Goal: Task Accomplishment & Management: Complete application form

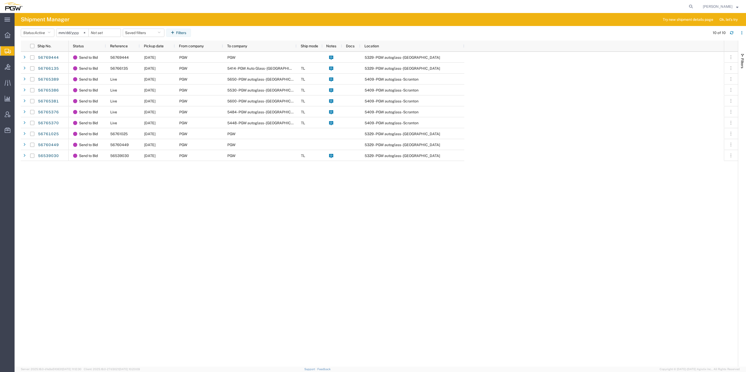
click at [0, 0] on span "Create from Template" at bounding box center [0, 0] width 0 height 0
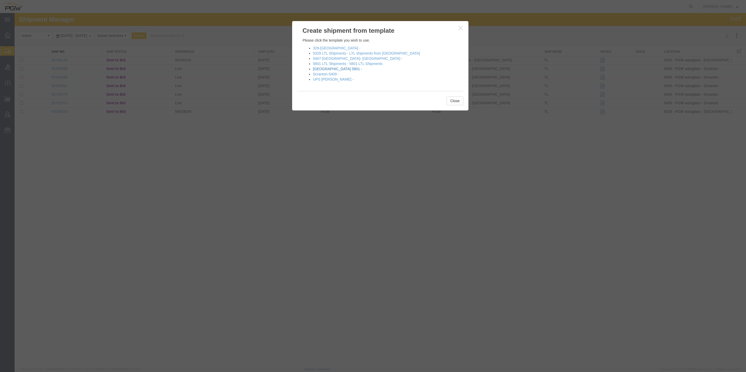
click at [323, 68] on link "[GEOGRAPHIC_DATA] 5801 -" at bounding box center [337, 69] width 49 height 4
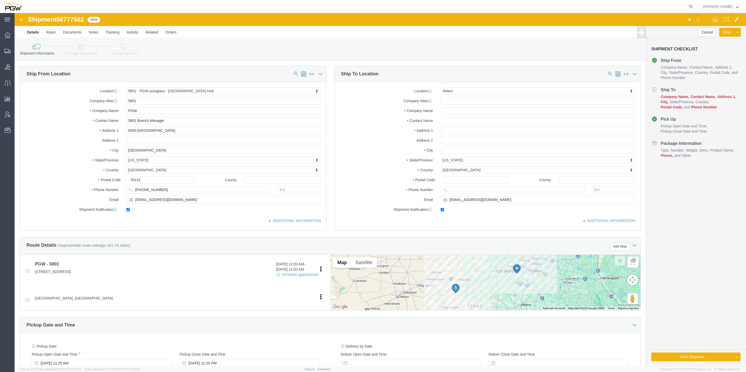
select select "62891"
select select
click div "My Profile Location 5303 - PGW autoglass - Corporate 5329 - PGW autoglass - Chi…"
drag, startPoint x: 463, startPoint y: 79, endPoint x: 453, endPoint y: 80, distance: 10.0
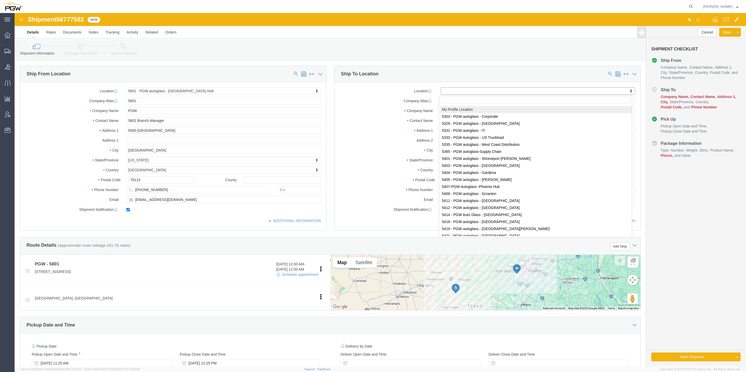
paste input "403"
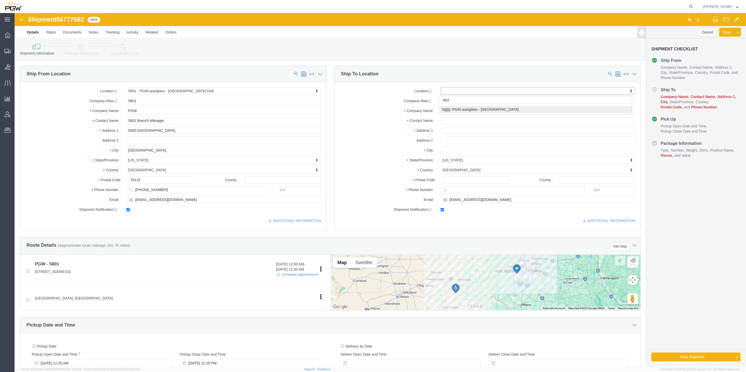
type input "403"
select select "28259"
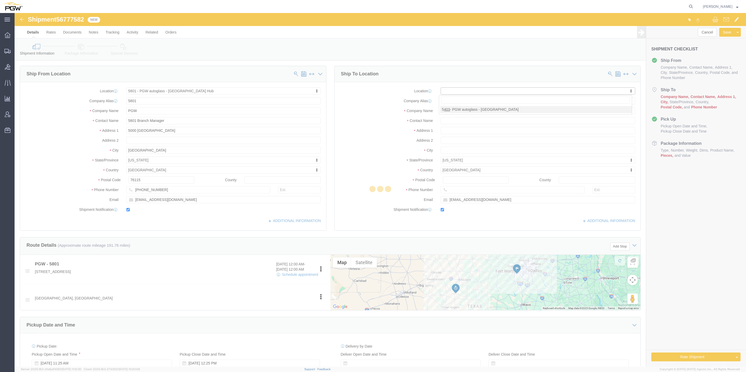
type input "5403"
type input "PGW"
type input "5403 Branch Manager"
type input "[STREET_ADDRESS]"
type input "Amarillo"
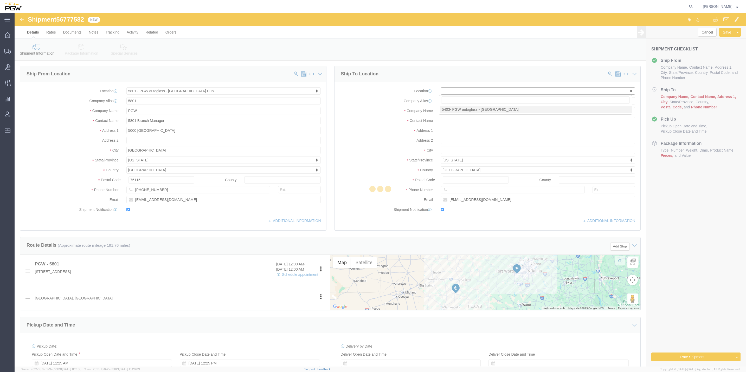
type input "79101"
type input "[PHONE_NUMBER]"
type input "[EMAIL_ADDRESS][DOMAIN_NAME]"
select select "[GEOGRAPHIC_DATA]"
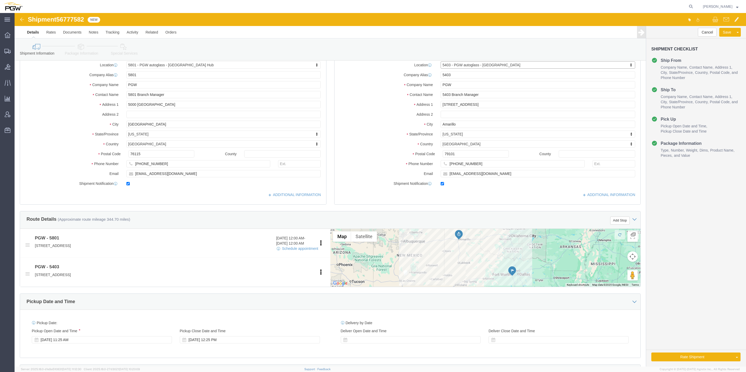
scroll to position [39, 0]
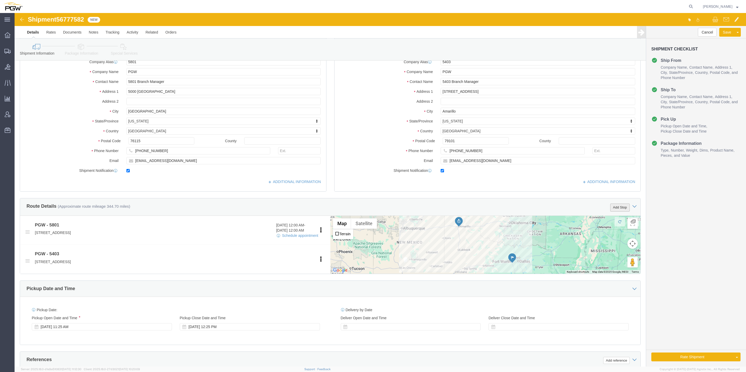
click button "Add Stop"
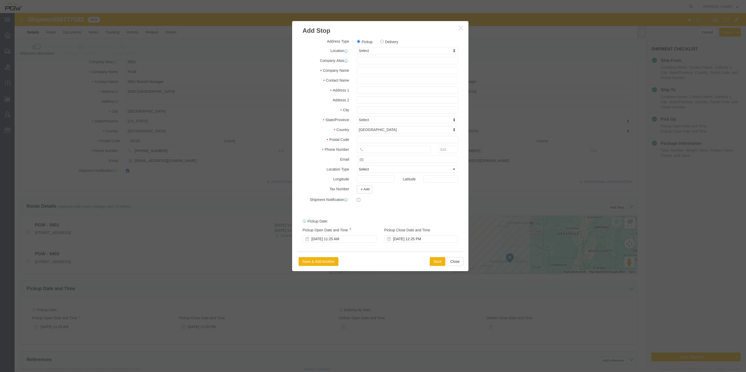
click label "Delivery"
click input "Delivery"
radio input "true"
select select
drag, startPoint x: 369, startPoint y: 36, endPoint x: 349, endPoint y: 29, distance: 22.0
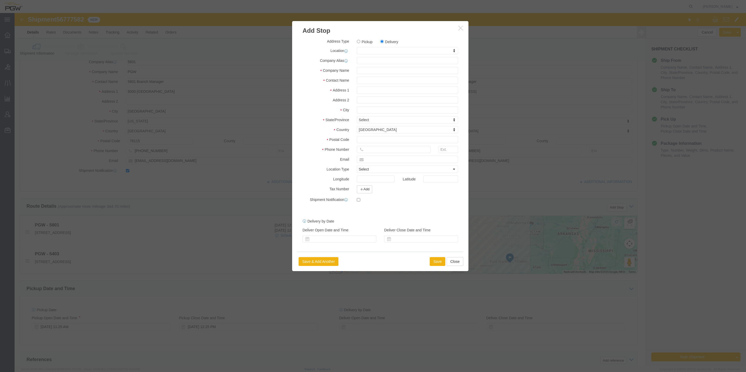
click label "Pickup"
click input "Pickup"
radio input "true"
select select
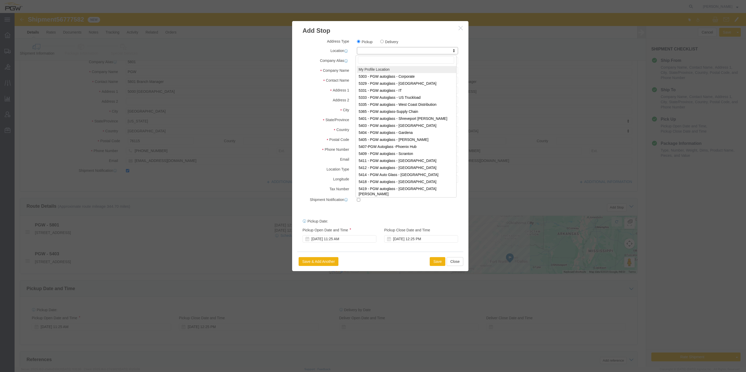
drag, startPoint x: 362, startPoint y: 36, endPoint x: 351, endPoint y: 36, distance: 10.9
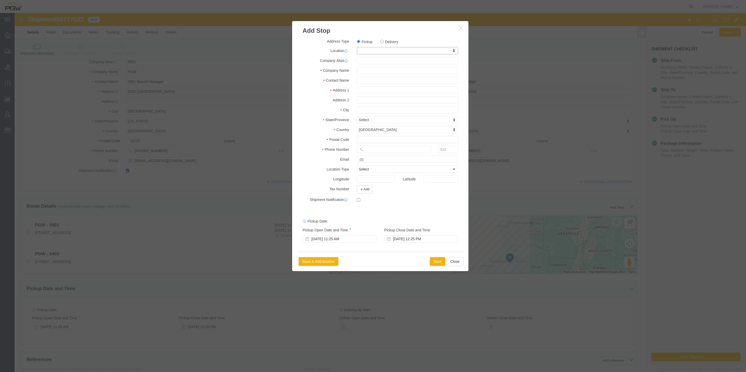
paste input "812"
type input "812"
select select "62938"
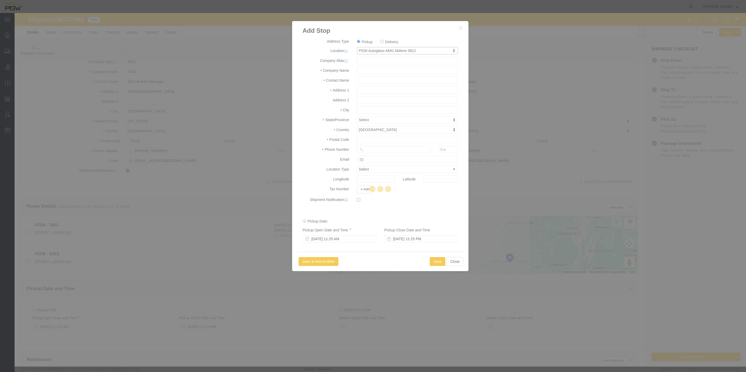
type input "5812"
type input "PGW Autoglass-AMG Abilene 5812"
type input "[STREET_ADDRESS]"
type input "Abilene"
type input "79602"
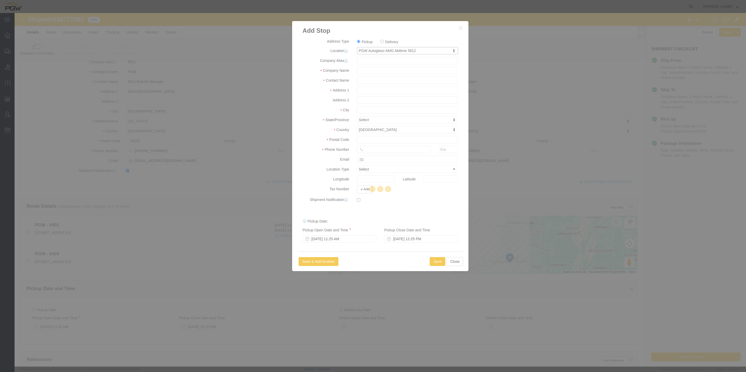
type input "[PHONE_NUMBER]"
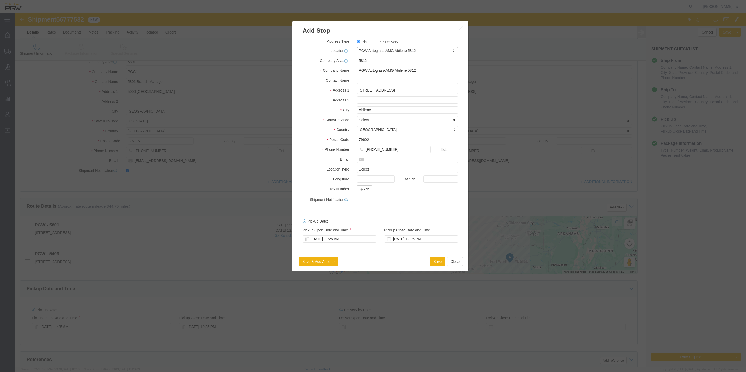
select select "[GEOGRAPHIC_DATA]"
click button "Save"
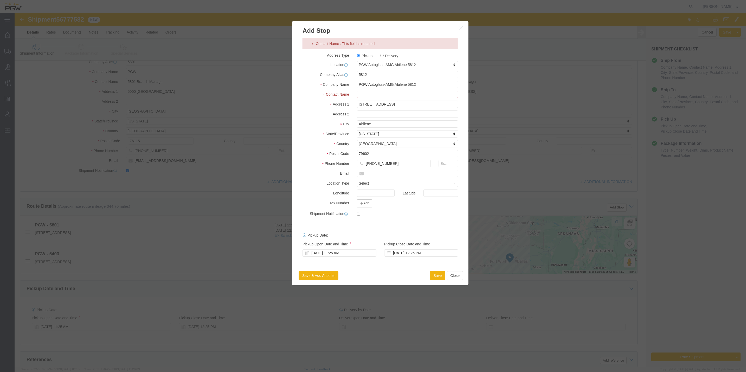
click input "Contact Name : This field is required."
type input "Branch manager"
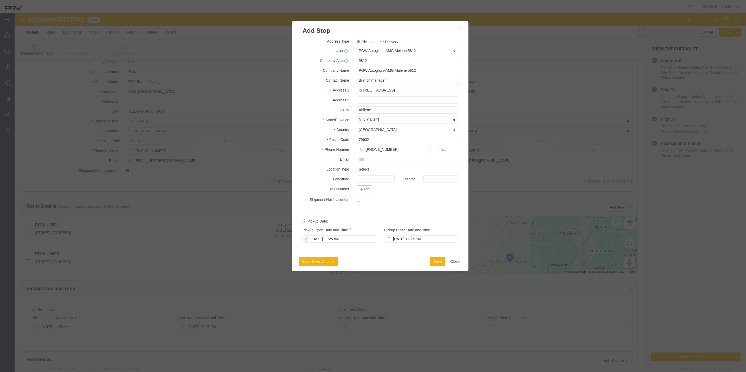
drag, startPoint x: 386, startPoint y: 65, endPoint x: 390, endPoint y: 67, distance: 4.0
click input "Branch manager"
click div "Contact Name : This field is required. Address Type Pickup Delivery Location PG…"
click div "Address Type Pickup Delivery Location PGW Autoglass-AMG Abilene 5812 My Profile…"
click button "Save"
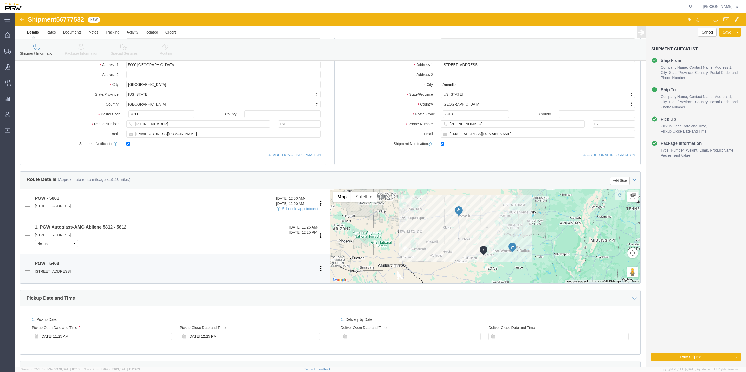
scroll to position [78, 0]
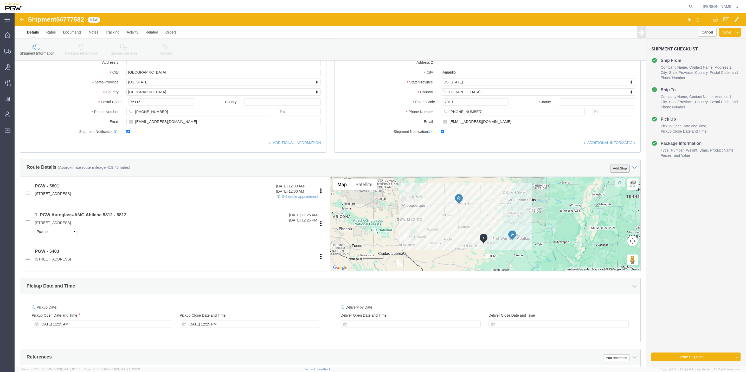
click button "Add Stop"
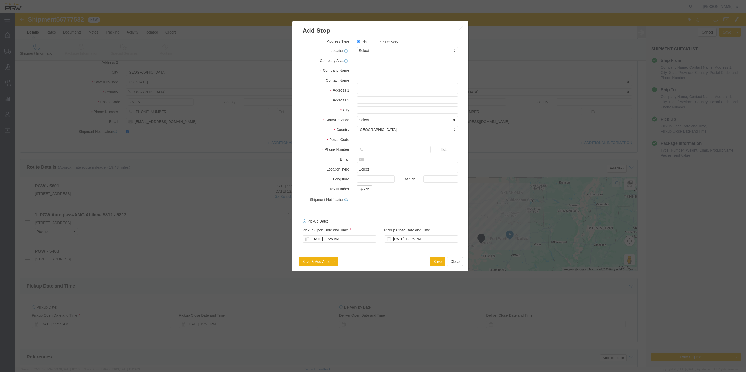
click label "Delivery"
click input "Delivery"
radio input "true"
select select
drag, startPoint x: 365, startPoint y: 37, endPoint x: 351, endPoint y: 40, distance: 14.4
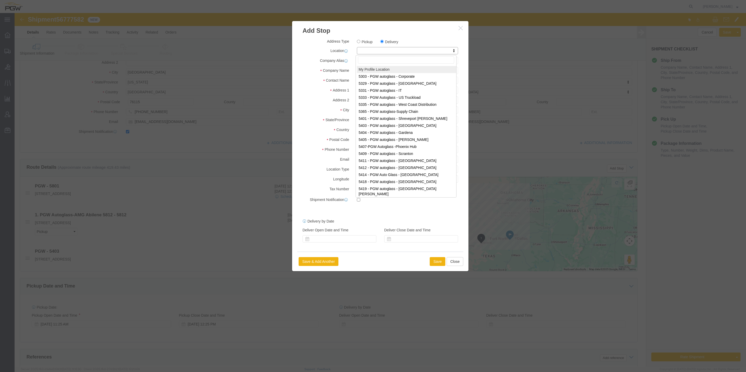
paste input "811"
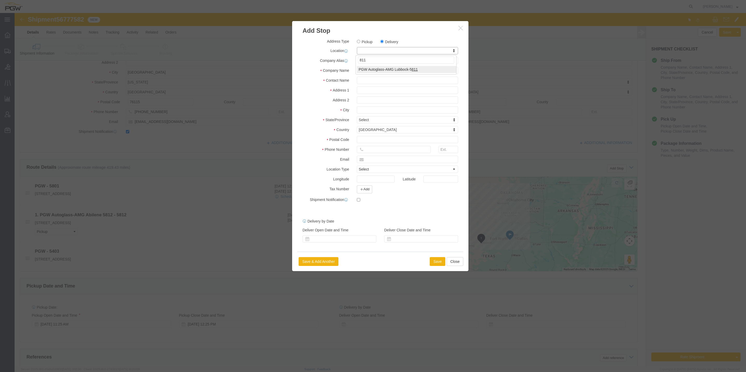
type input "811"
click div "811 PGW Autoglass-AMG Lubbock-5 811"
select select "62051"
type input "5811"
type input "PGW"
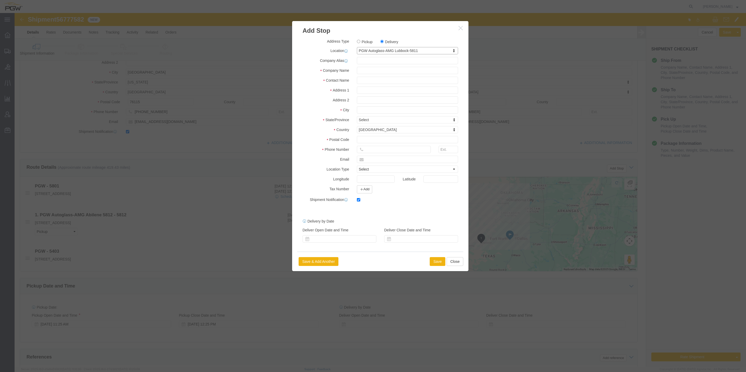
type input "[PERSON_NAME]"
type input "[STREET_ADDRESS]"
type input "Lubbock"
type input "79423"
type input "[PHONE_NUMBER]"
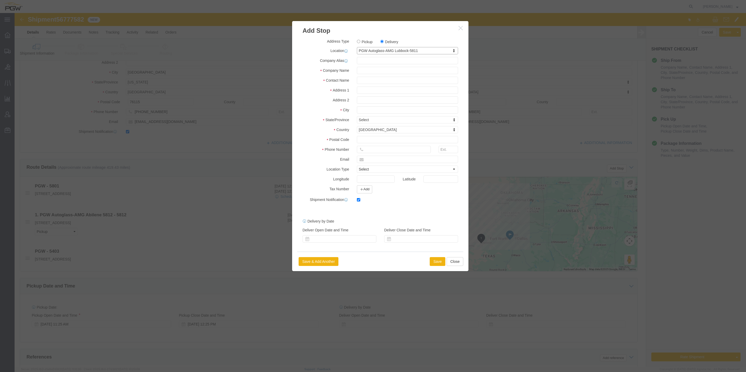
type input "[EMAIL_ADDRESS][DOMAIN_NAME]"
checkbox input "true"
select select "[GEOGRAPHIC_DATA]"
click button "Save"
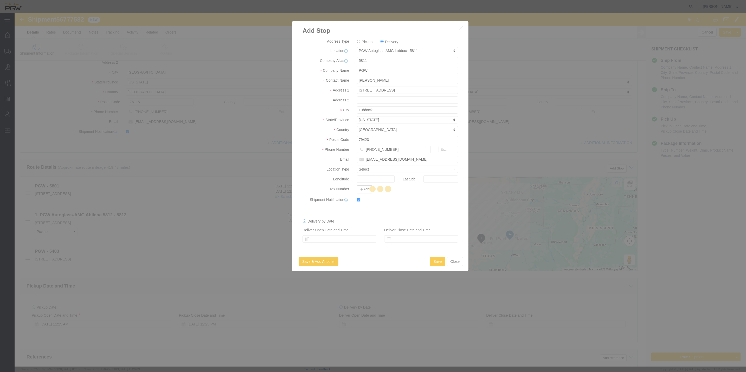
select select "D"
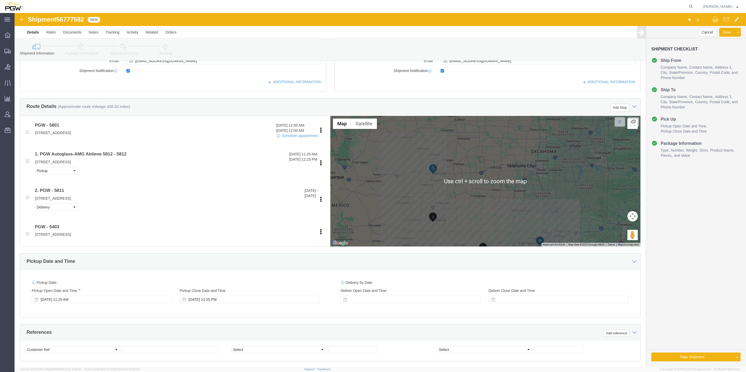
scroll to position [156, 0]
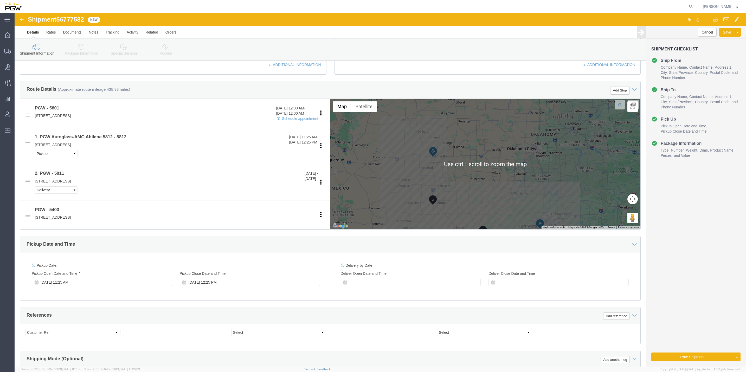
click div
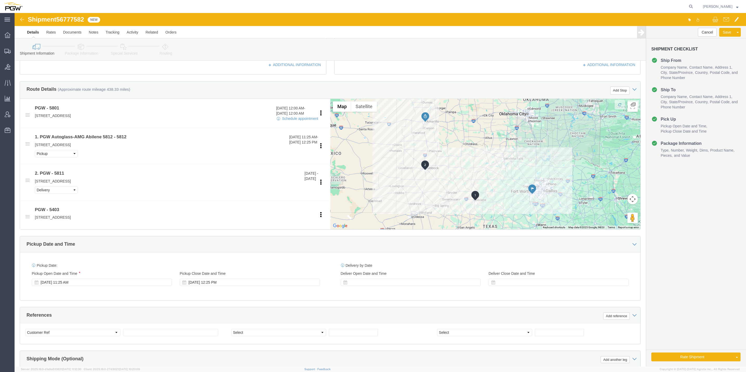
drag, startPoint x: 479, startPoint y: 184, endPoint x: 544, endPoint y: 186, distance: 65.1
click div
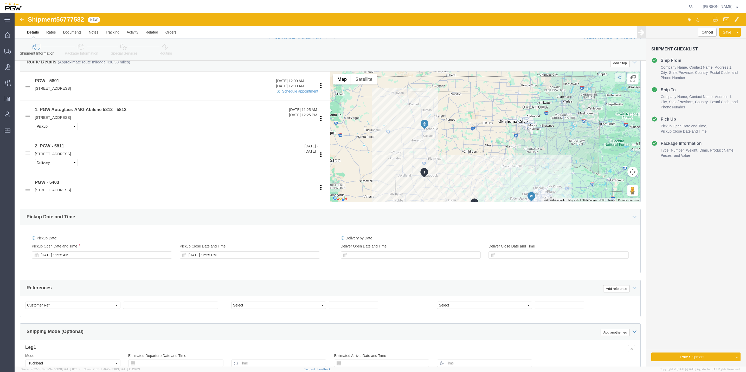
scroll to position [195, 0]
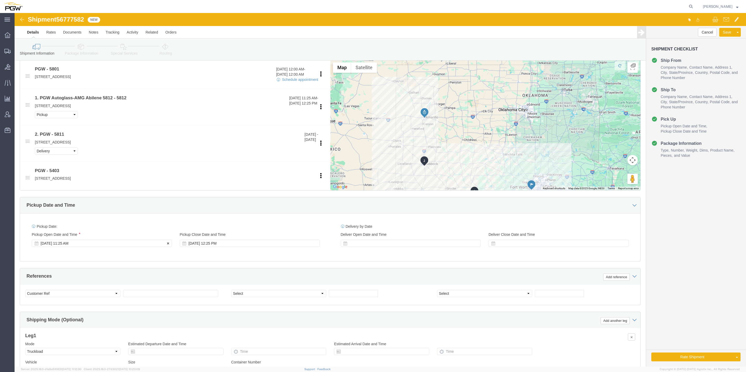
click div "[DATE] 11:25 AM"
click input "11:25 AM"
type input "8:00 AM"
click button "Apply"
click span "56777582"
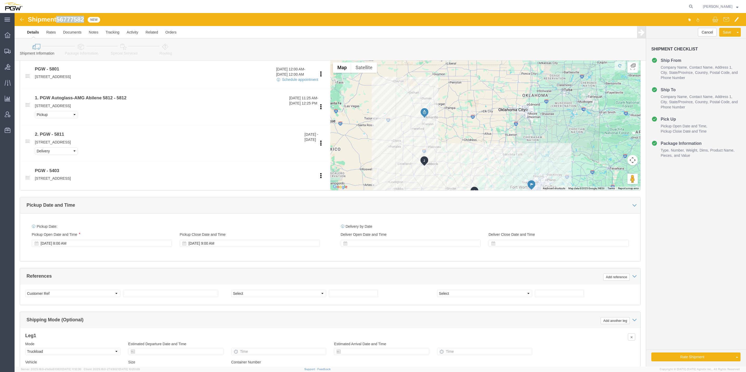
click span "56777582"
copy span "56777582"
click input "text"
paste input "56777582"
type input "56777582"
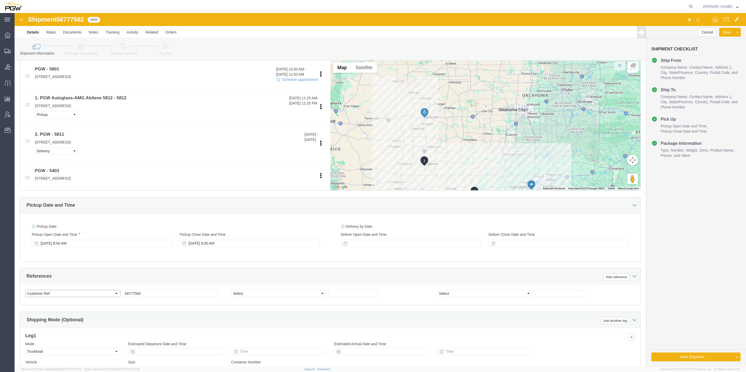
click select "Select Account Type Activity ID Airline Appointment Number ASN Batch Request # …"
select select "BOL"
click select "Select Account Type Activity ID Airline Appointment Number ASN Batch Request # …"
select select "ORDERNUM"
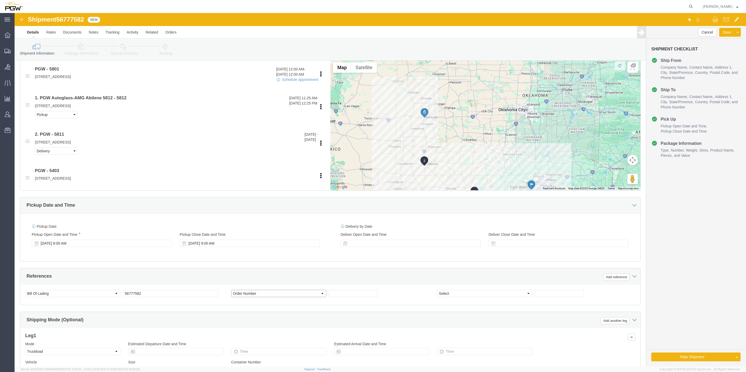
click select "Select Account Type Activity ID Airline Appointment Number ASN Batch Request # …"
click input "text"
paste input "668234"
type input "668234"
click input "text"
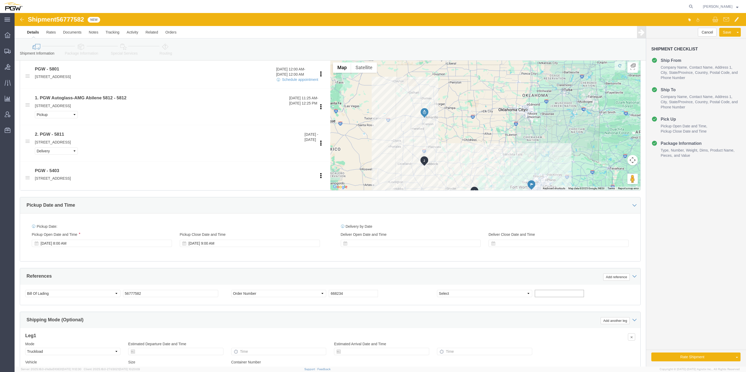
paste input "668276"
type input "668276"
click button "Add reference"
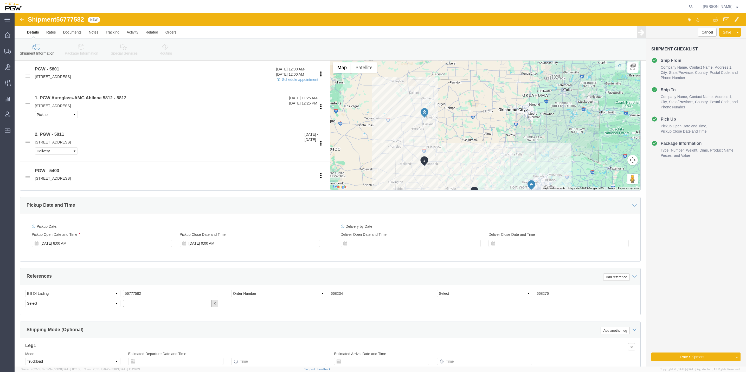
click input "text"
paste input "668340"
type input "668340"
drag, startPoint x: 596, startPoint y: 266, endPoint x: 594, endPoint y: 274, distance: 7.4
click button "Add reference"
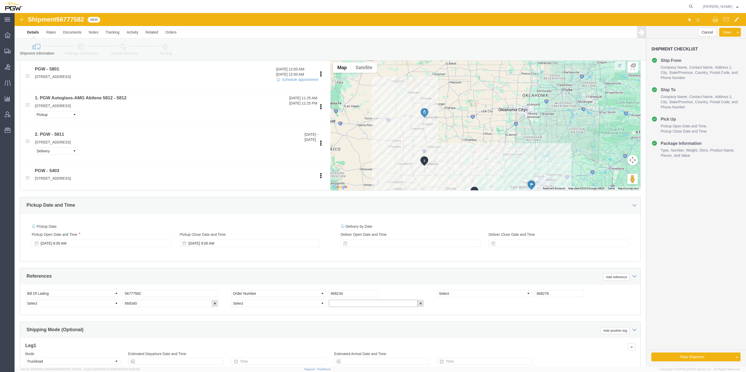
click input "text"
paste input "668235"
type input "668235"
click button "Add reference"
click input "text"
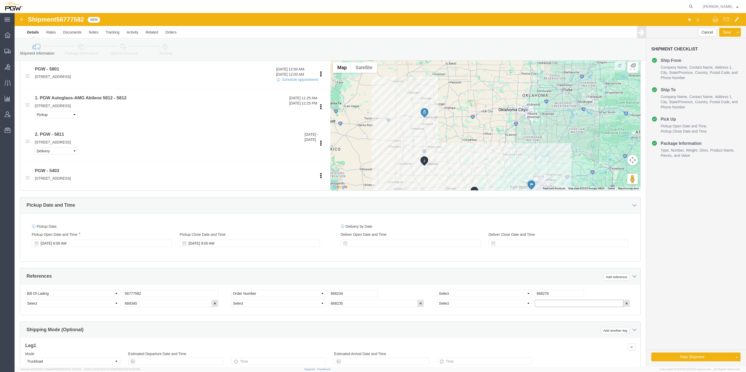
paste input "668236"
type input "668236"
click select "Select Account Type Activity ID Airline Appointment Number ASN Batch Request # …"
select select "ORDERNUM"
click select "Select Account Type Activity ID Airline Appointment Number ASN Batch Request # …"
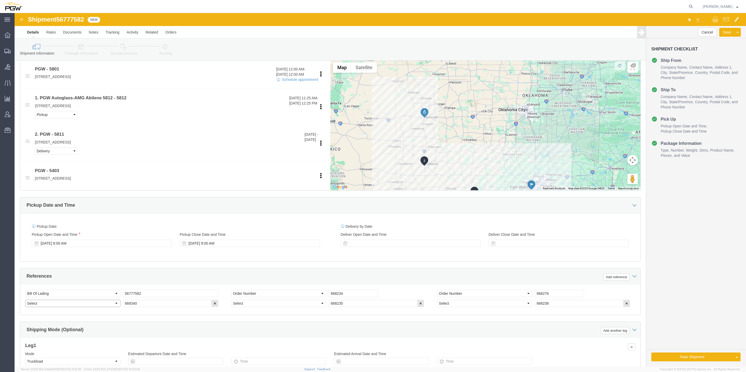
click select "Select Account Type Activity ID Airline Appointment Number ASN Batch Request # …"
select select "ORDERNUM"
click select "Select Account Type Activity ID Airline Appointment Number ASN Batch Request # …"
click div "Select Account Type Activity ID Airline Appointment Number ASN Batch Request # …"
click select "Select Account Type Activity ID Airline Appointment Number ASN Batch Request # …"
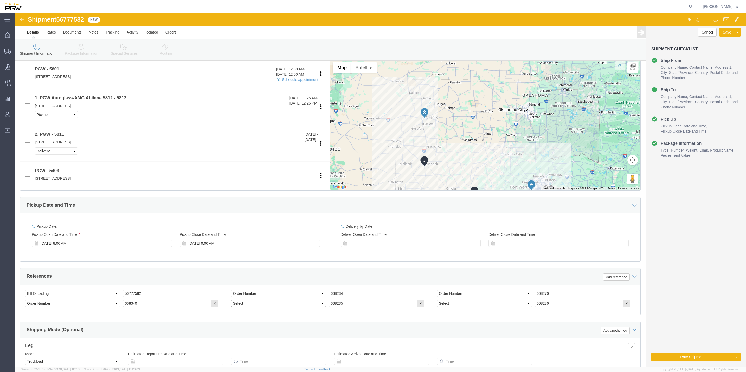
select select "ORDERNUM"
click select "Select Account Type Activity ID Airline Appointment Number ASN Batch Request # …"
select select "ORDERNUM"
click select "Select Account Type Activity ID Airline Appointment Number ASN Batch Request # …"
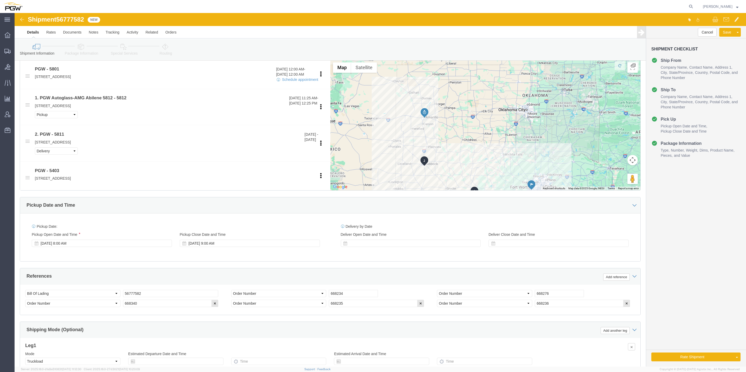
click span "56777582"
copy span "56777582"
click div "Shipment 56777582 New"
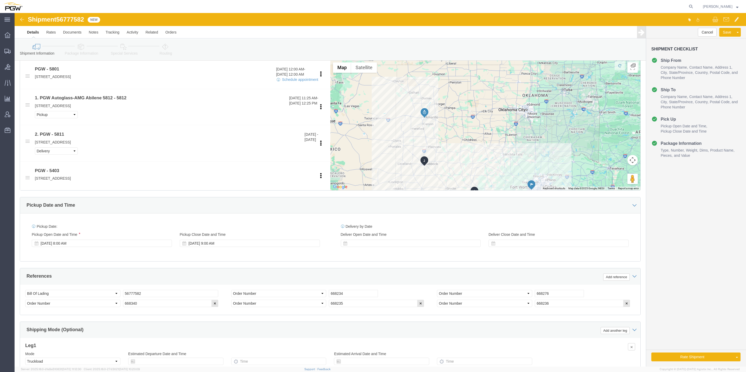
click span "56777582"
drag, startPoint x: 49, startPoint y: 6, endPoint x: 54, endPoint y: 4, distance: 4.9
copy span "56777582"
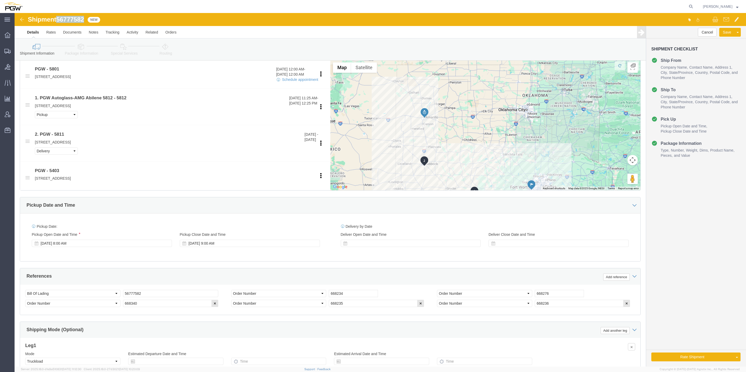
click span "56777582"
drag, startPoint x: 62, startPoint y: 7, endPoint x: 53, endPoint y: 8, distance: 9.5
click span "56777582"
drag, startPoint x: 53, startPoint y: 8, endPoint x: 55, endPoint y: 10, distance: 3.0
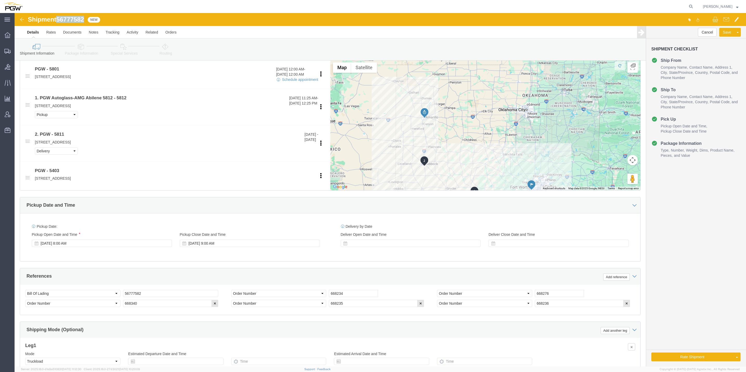
drag, startPoint x: 55, startPoint y: 10, endPoint x: 49, endPoint y: 4, distance: 8.3
copy span "56777582"
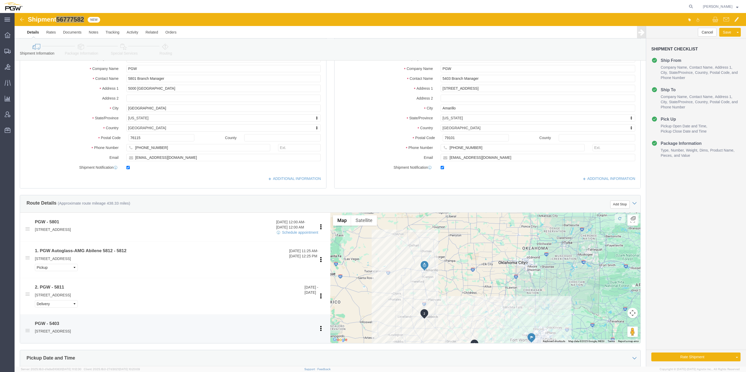
scroll to position [0, 0]
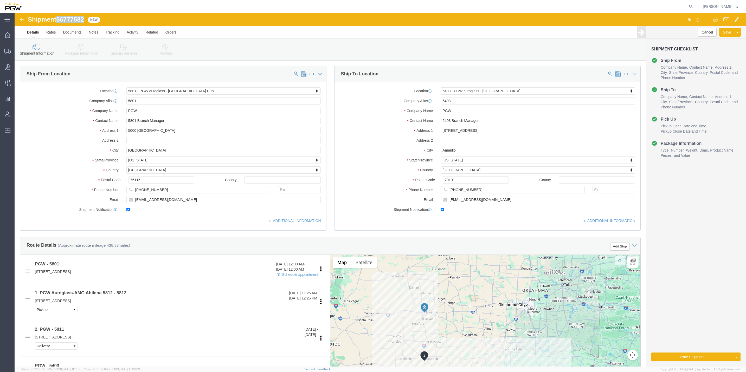
click link "Package Information"
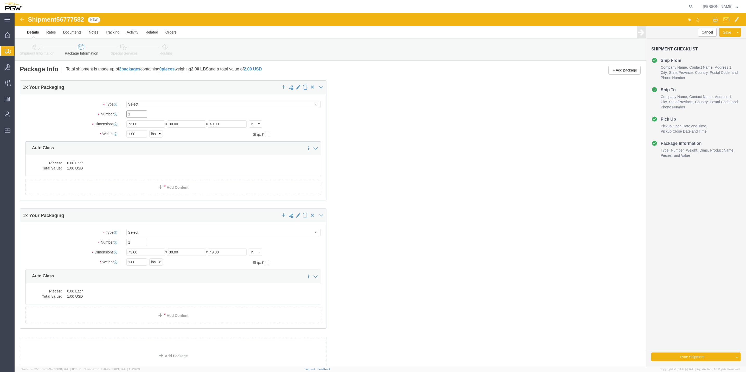
drag, startPoint x: 115, startPoint y: 102, endPoint x: 111, endPoint y: 100, distance: 5.0
click input "1"
type input "25"
click span "button"
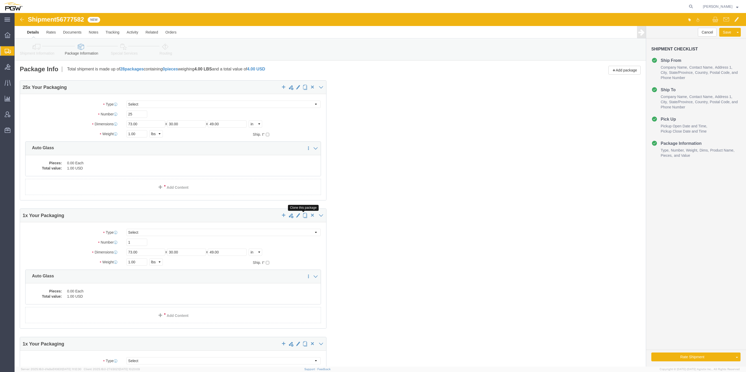
click span "button"
drag, startPoint x: 118, startPoint y: 230, endPoint x: 108, endPoint y: 227, distance: 10.5
click div "1"
type input "2"
click div "25 x Your Packaging Package Type Select Bale(s) Basket(s) Bolt(s) Bottle(s) Buc…"
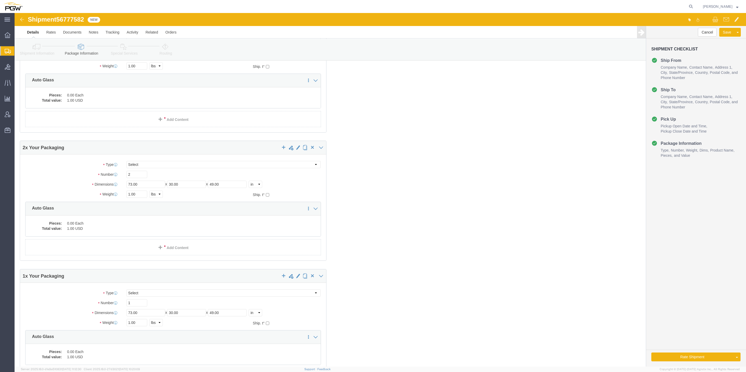
scroll to position [78, 0]
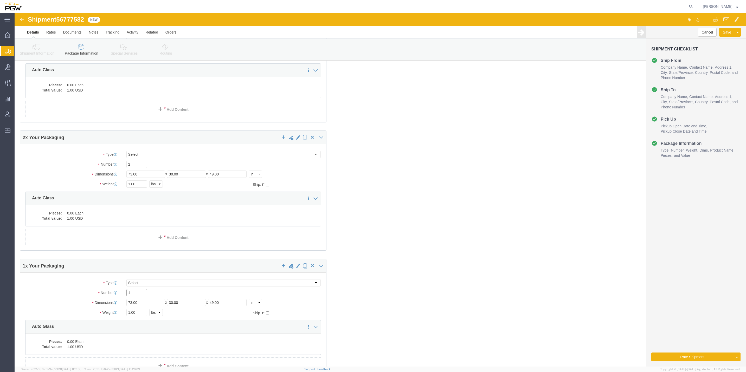
drag, startPoint x: 121, startPoint y: 279, endPoint x: 107, endPoint y: 280, distance: 13.3
click div "1"
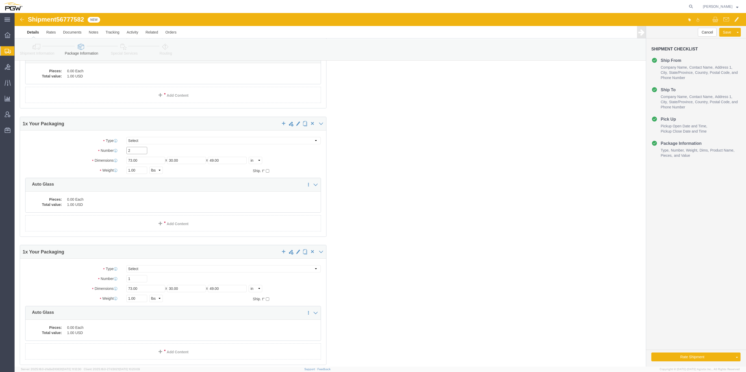
scroll to position [234, 0]
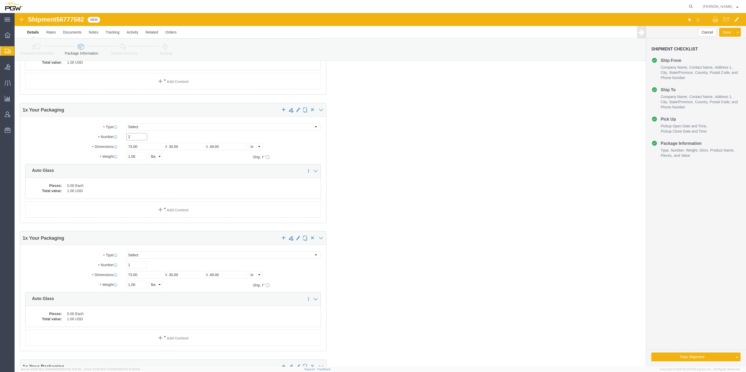
type input "2"
drag, startPoint x: 119, startPoint y: 249, endPoint x: 111, endPoint y: 249, distance: 7.5
click input "1"
type input "8"
click div "25 x Your Packaging Package Type Select Bale(s) Basket(s) Bolt(s) Bottle(s) Buc…"
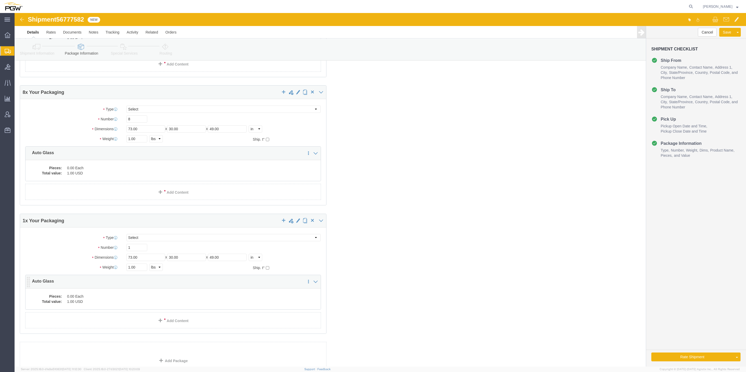
scroll to position [390, 0]
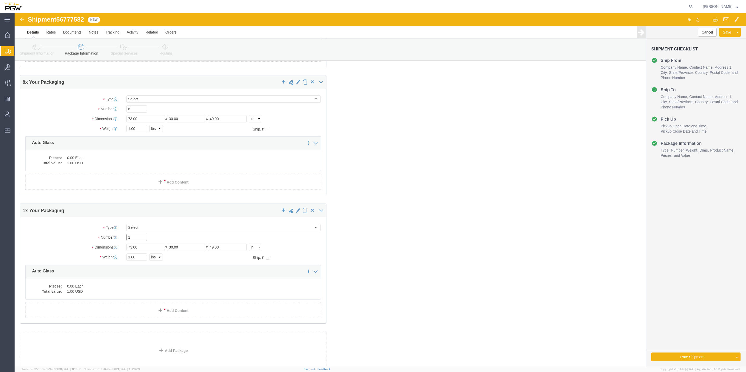
drag, startPoint x: 119, startPoint y: 225, endPoint x: 110, endPoint y: 222, distance: 9.2
click div "1"
type input "7"
click div "25 x Your Packaging Package Type Select Bale(s) Basket(s) Bolt(s) Bottle(s) Buc…"
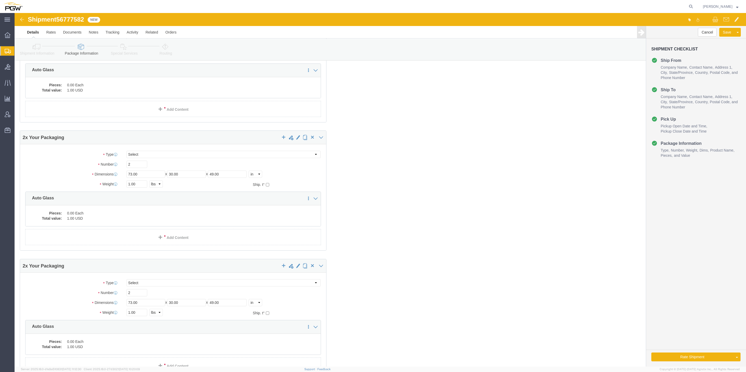
scroll to position [0, 0]
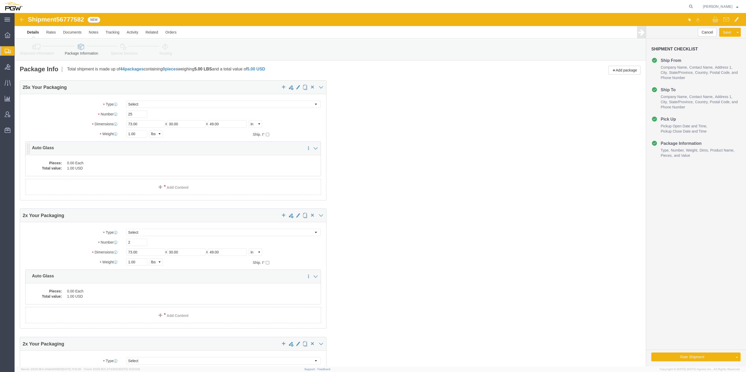
click dd "1.00 USD"
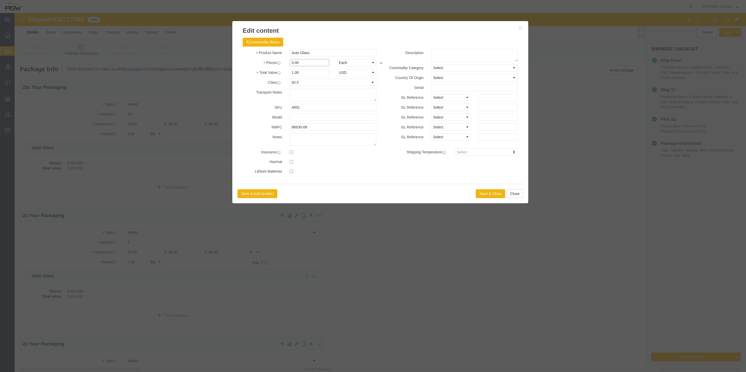
drag, startPoint x: 278, startPoint y: 49, endPoint x: 274, endPoint y: 48, distance: 3.4
click input "0.00"
type input "25.00"
type input "25"
click button "Save & Close"
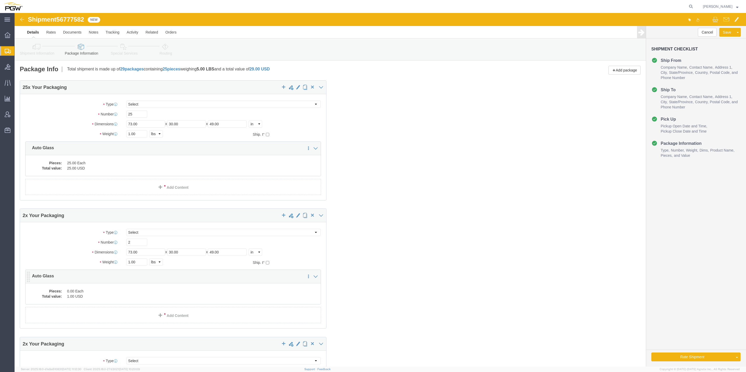
click dd "0.00 Each"
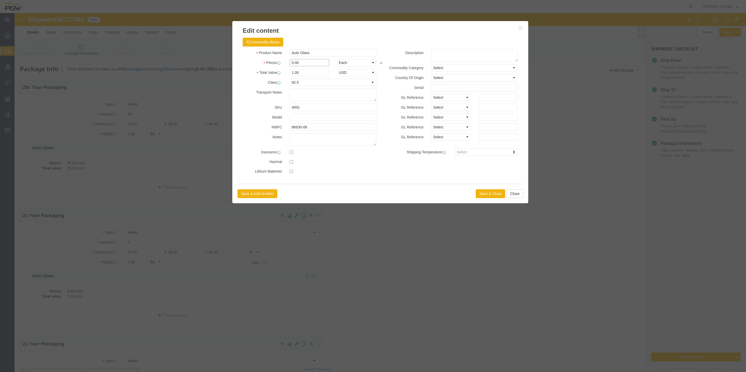
drag, startPoint x: 277, startPoint y: 48, endPoint x: 274, endPoint y: 48, distance: 3.1
click input "0.00"
type input "2.00"
type input "2"
click button "Save & Close"
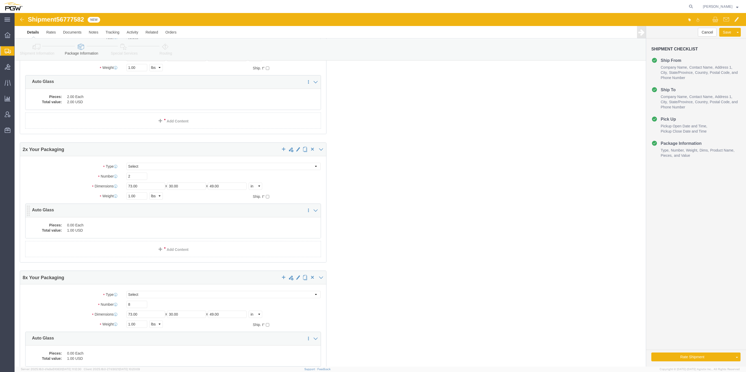
scroll to position [195, 0]
click dd "0.00 Each"
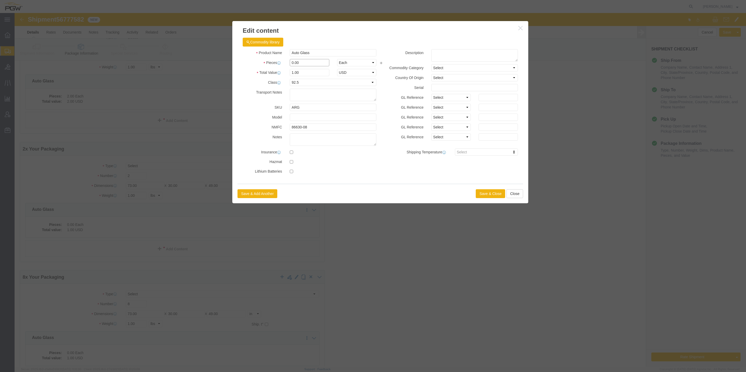
drag, startPoint x: 278, startPoint y: 49, endPoint x: 273, endPoint y: 48, distance: 4.4
click input "0.00"
type input "2.00"
type input "2"
click button "Save & Close"
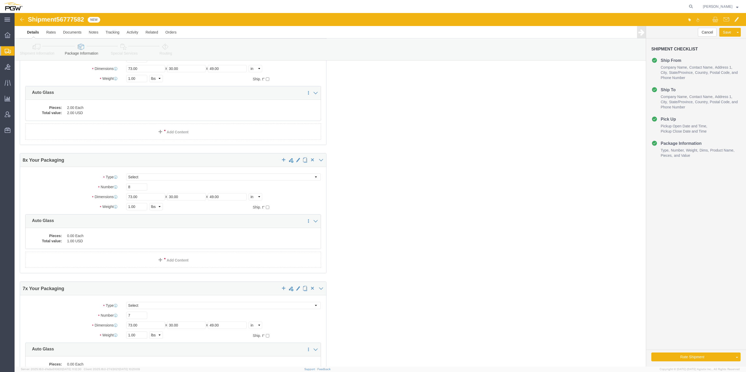
scroll to position [351, 0]
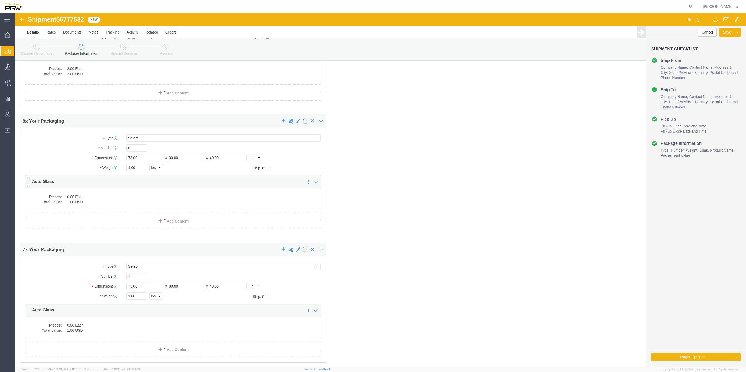
click dd "0.00 Each"
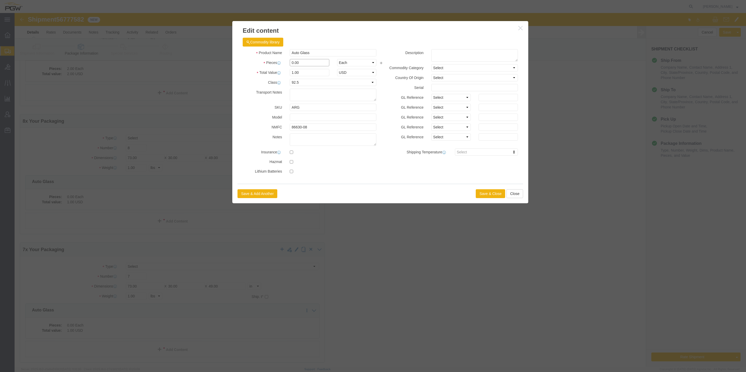
drag, startPoint x: 277, startPoint y: 48, endPoint x: 273, endPoint y: 47, distance: 4.0
click div "0.00"
type input "8.00"
type input "8"
click button "Save & Close"
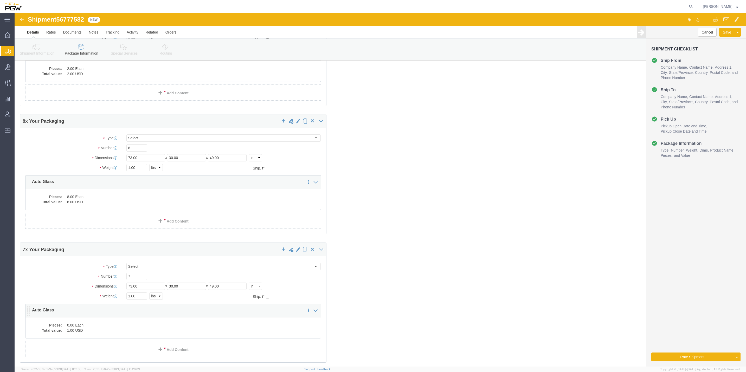
click div "25 x Your Packaging Package Type Select Bale(s) Basket(s) Bolt(s) Bottle(s) Buc…"
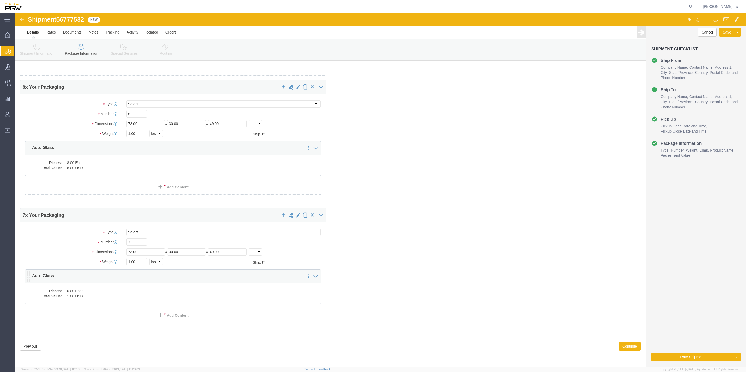
click div "Pieces: 0.00 Each Total value: 1.00 USD"
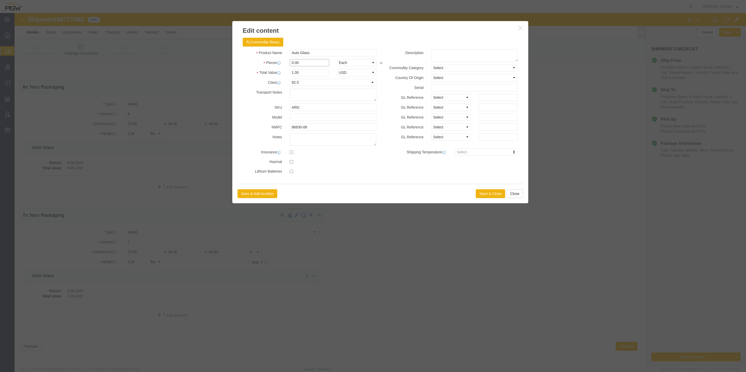
drag, startPoint x: 277, startPoint y: 50, endPoint x: 272, endPoint y: 47, distance: 5.1
click div "0.00"
type input "7.00"
type input "7"
click button "Save & Close"
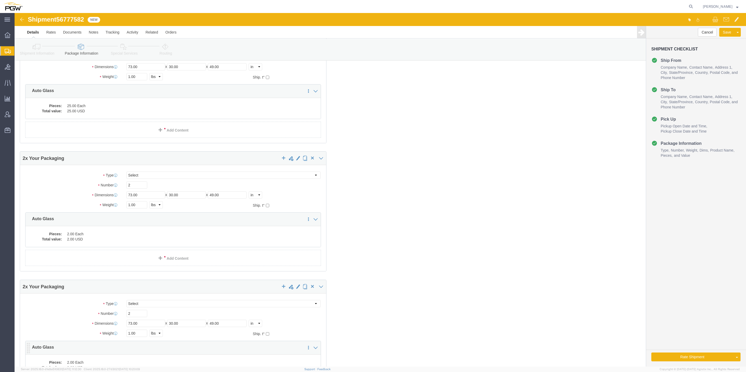
scroll to position [0, 0]
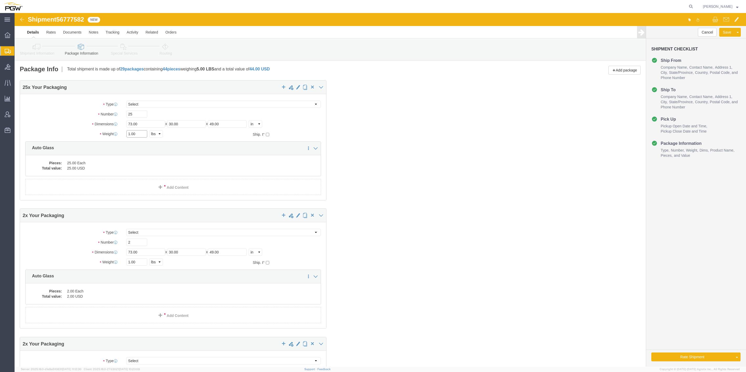
click input "1.00"
paste input "9248"
type input "19248.00"
click input "1.00"
paste input "525"
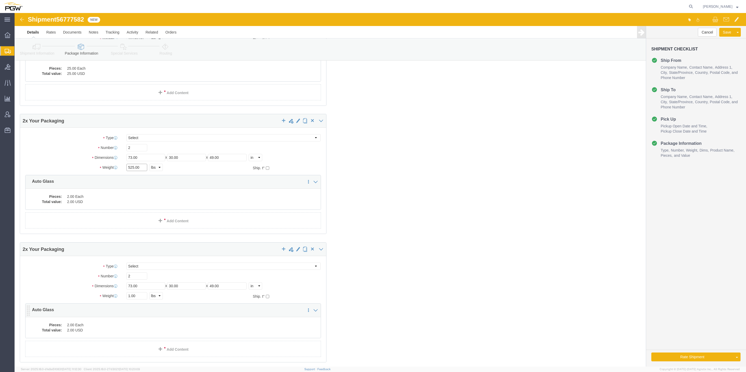
scroll to position [117, 0]
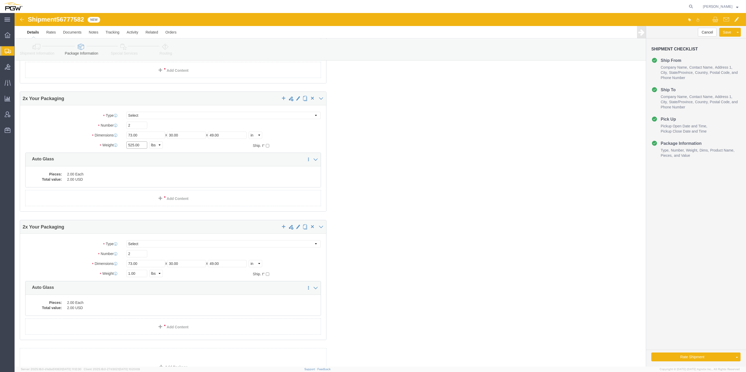
type input "525.00"
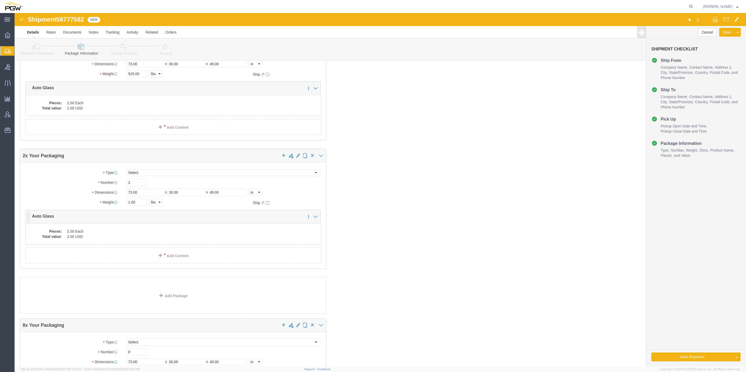
scroll to position [195, 0]
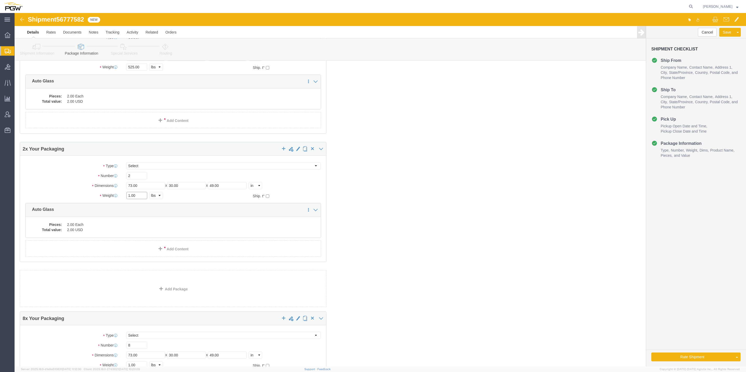
drag, startPoint x: 115, startPoint y: 183, endPoint x: 112, endPoint y: 182, distance: 3.2
click input "1.00"
paste input "348"
type input "1348.00"
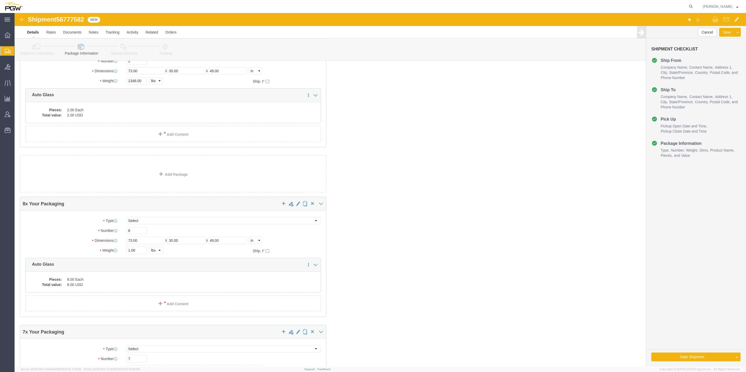
scroll to position [312, 0]
click input "1.00"
paste input "5922"
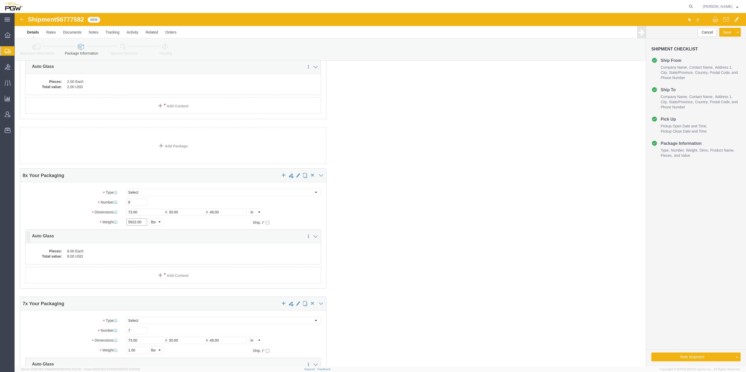
scroll to position [390, 0]
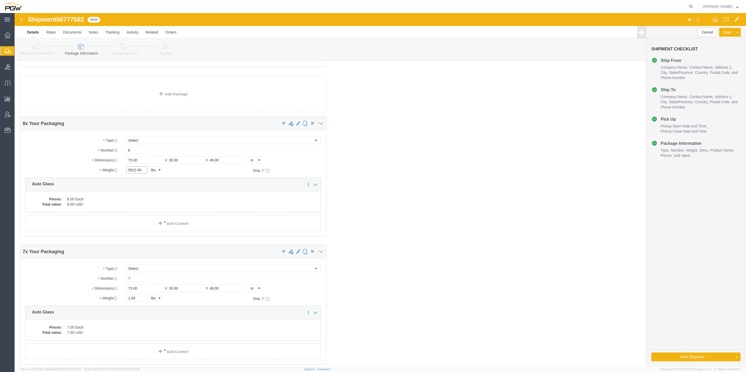
type input "5922.00"
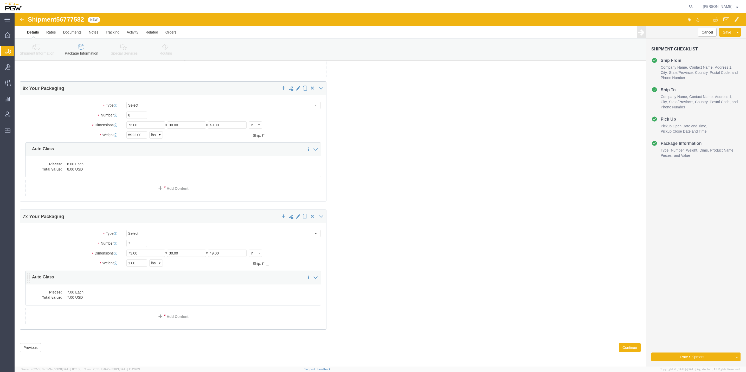
scroll to position [427, 0]
click input "1.00"
paste input "4110"
type input "4110.00"
click div "25 x Your Packaging Package Type Select Bale(s) Basket(s) Bolt(s) Bottle(s) Buc…"
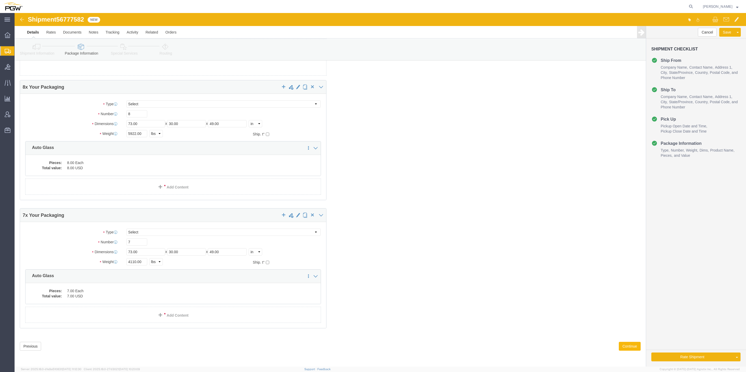
click button "Continue"
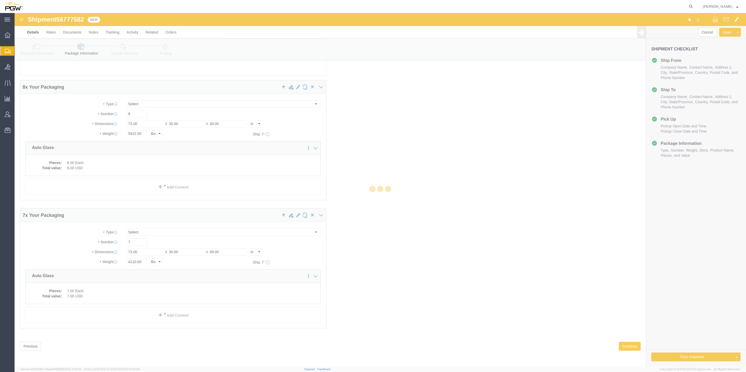
select select
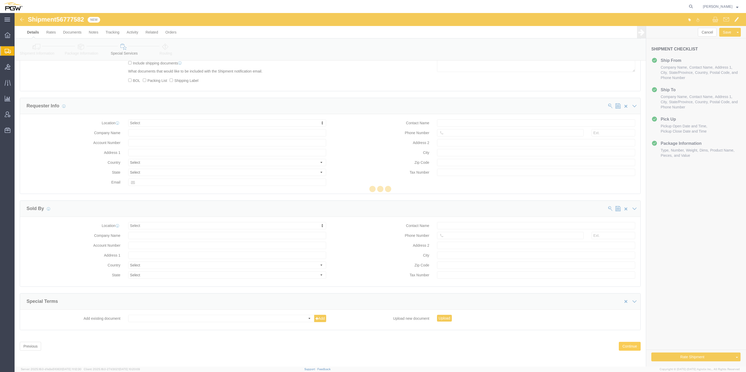
select select "COSTCENTER"
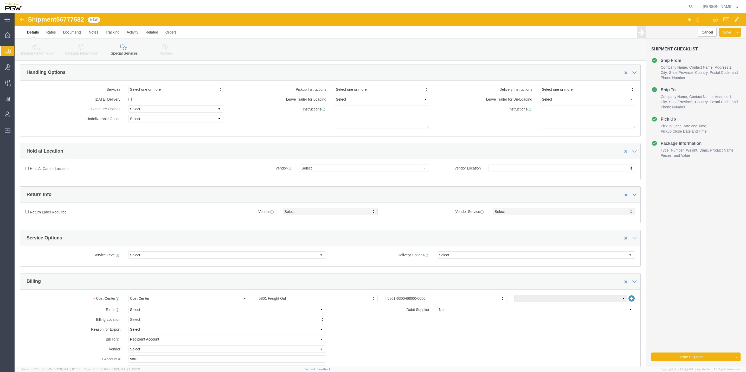
scroll to position [0, 0]
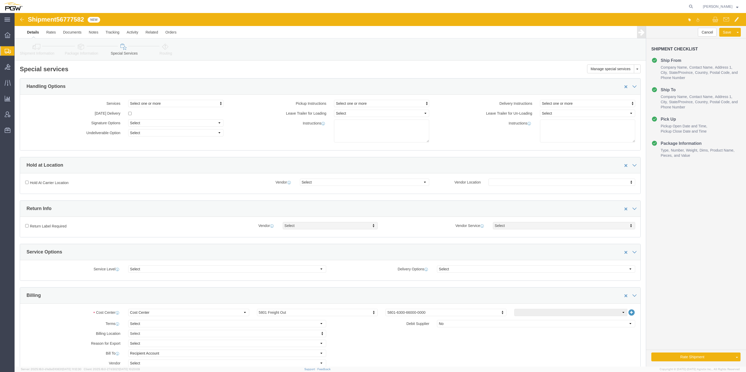
click icon
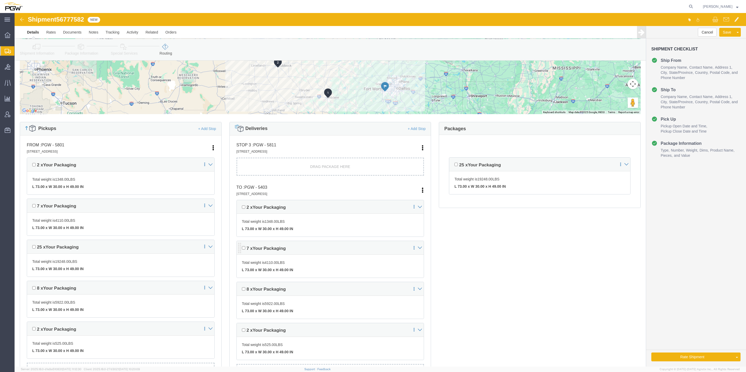
scroll to position [117, 0]
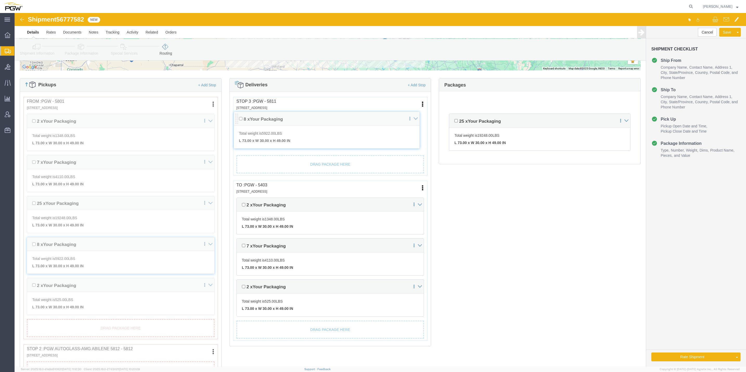
drag, startPoint x: 224, startPoint y: 234, endPoint x: 222, endPoint y: 106, distance: 128.0
click div "Pickups + Add Stop From : PGW - 5801 [STREET_ADDRESS] Edit Move to top Move to …"
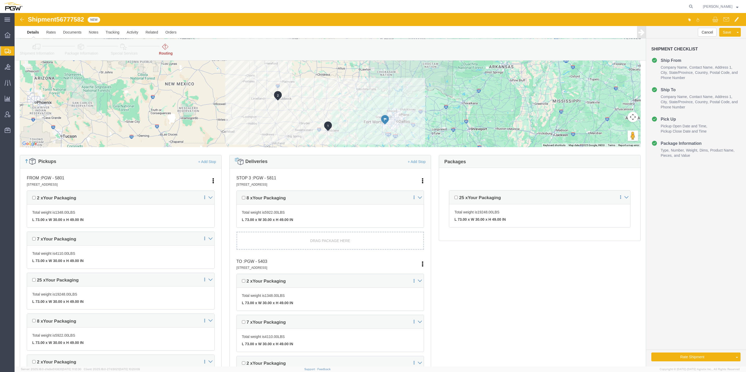
scroll to position [48, 0]
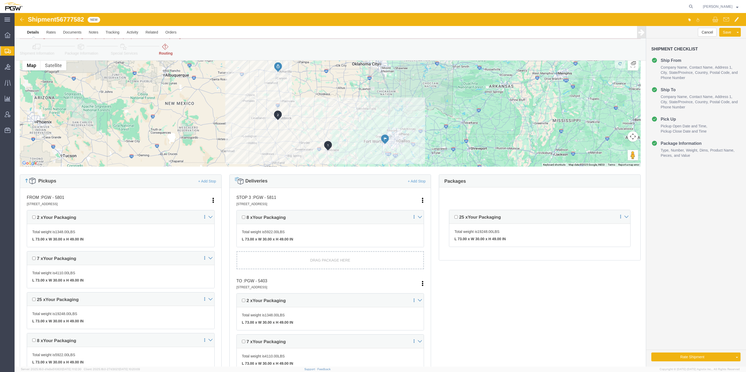
click icon
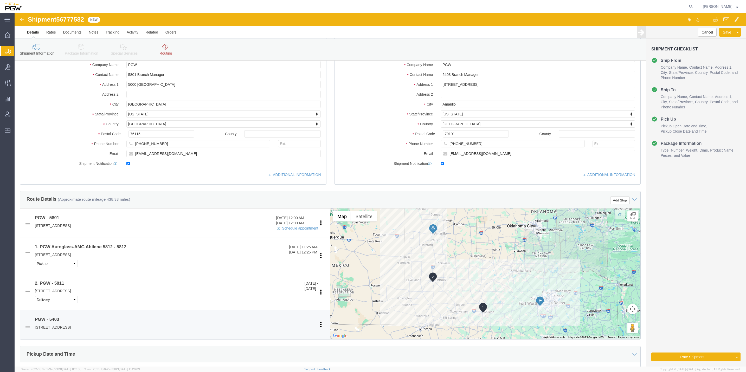
scroll to position [87, 0]
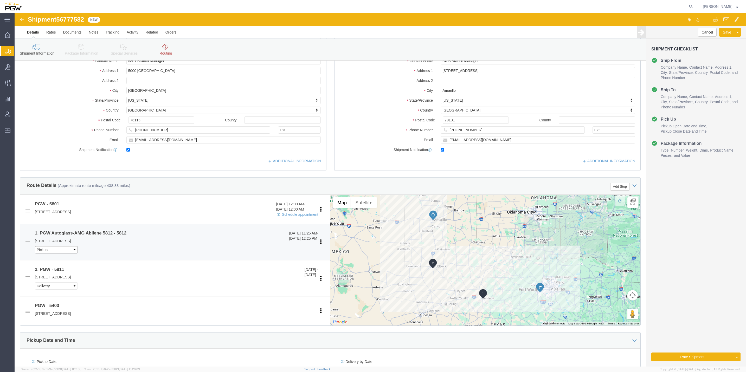
click select "Pickup Delivery"
select select "D"
click select "Pickup Delivery"
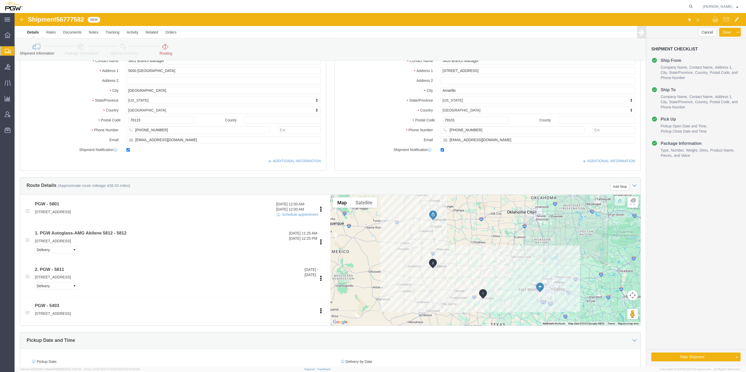
click link "Routing"
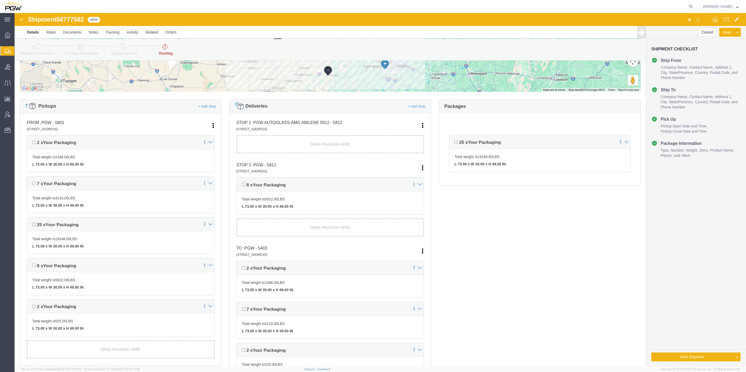
scroll to position [162, 0]
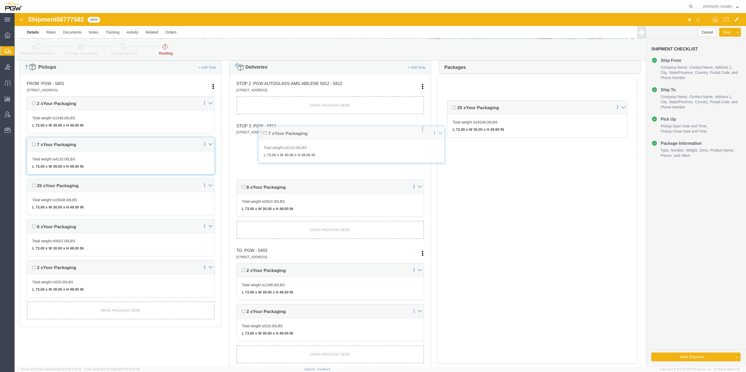
drag, startPoint x: 225, startPoint y: 259, endPoint x: 246, endPoint y: 104, distance: 156.5
click div "Pickups + Add Stop From : PGW - 5801 [STREET_ADDRESS] Edit Move to top Move to …"
click div "Deliveries + Add Stop STOP 2 : PGW Autoglass-AMG Abilene 5812 - 5812 [STREET_AD…"
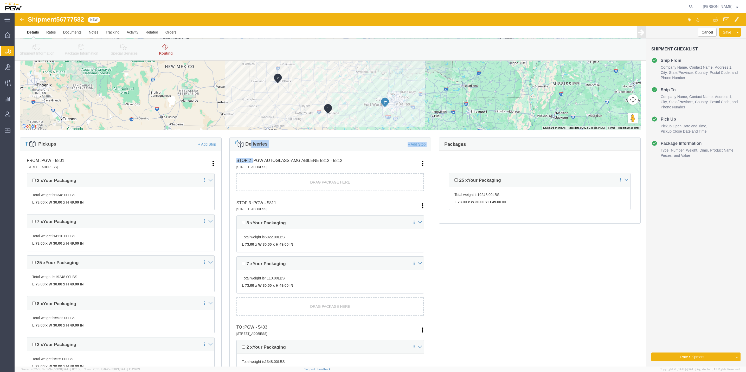
scroll to position [117, 0]
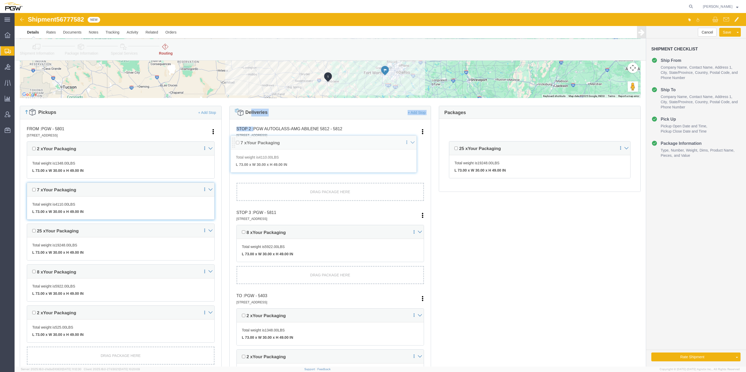
drag, startPoint x: 224, startPoint y: 220, endPoint x: 219, endPoint y: 130, distance: 90.7
click div "Pickups + Add Stop From : PGW - 5801 [STREET_ADDRESS] Edit Move to top Move to …"
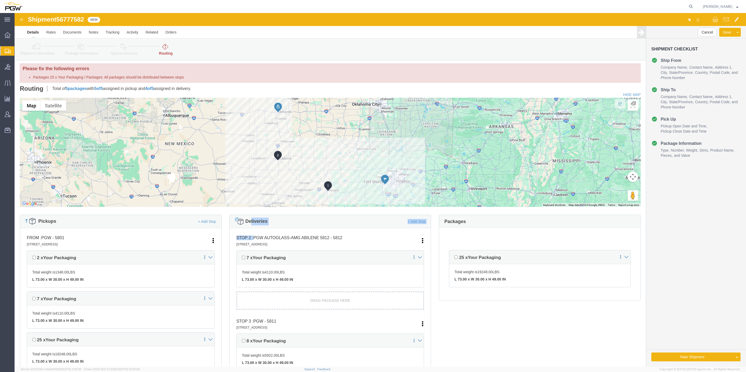
scroll to position [0, 0]
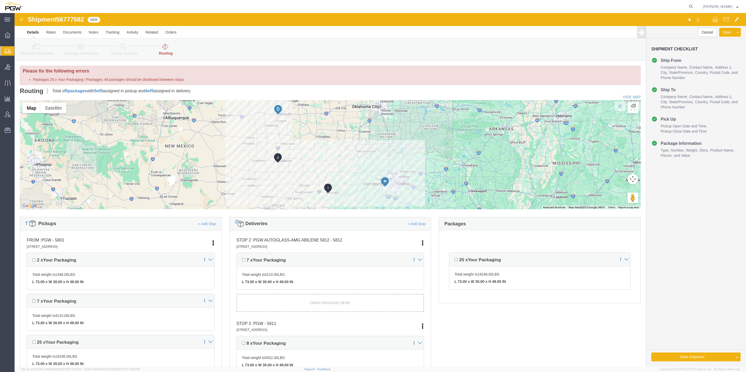
click div "Pickups + Add Stop From : PGW - 5801 [STREET_ADDRESS] Edit Move to top Move to …"
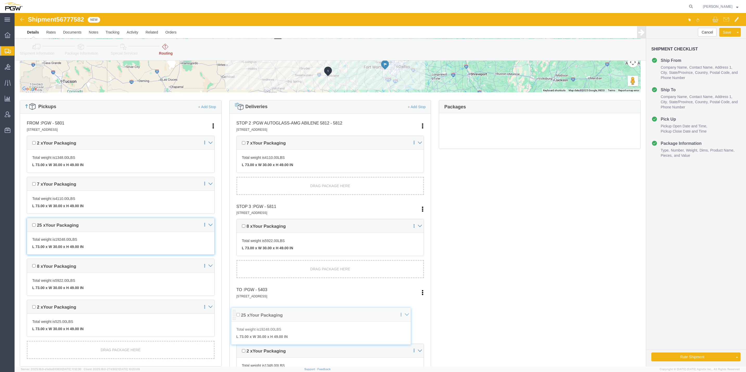
drag, startPoint x: 436, startPoint y: 132, endPoint x: 220, endPoint y: 304, distance: 276.3
click div "Pickups + Add Stop From : PGW - 5801 [STREET_ADDRESS] Edit Move to top Move to …"
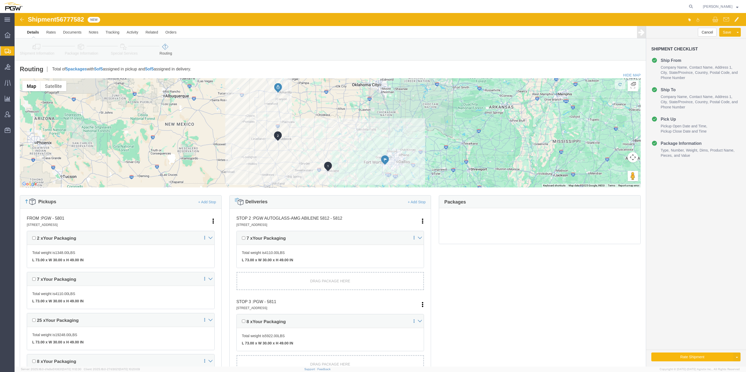
click button "Rate Shipment"
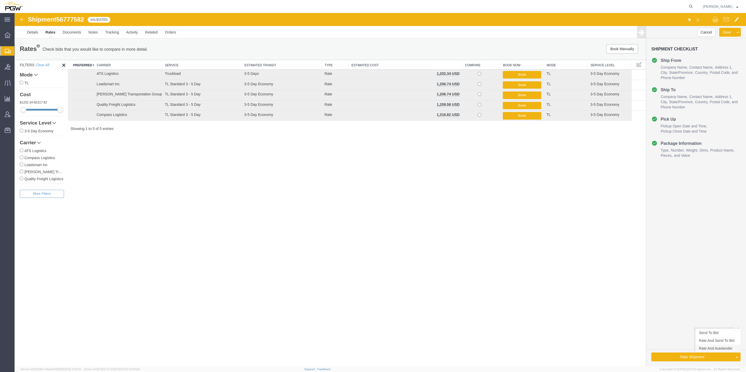
click at [713, 349] on link "Rate And Autotender" at bounding box center [718, 349] width 45 height 8
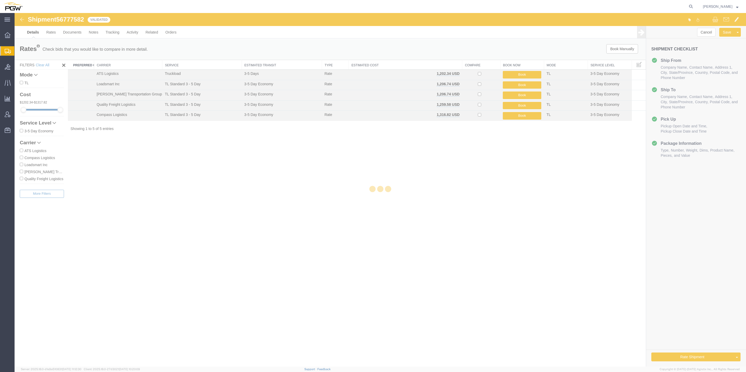
select select "62891"
select select "28259"
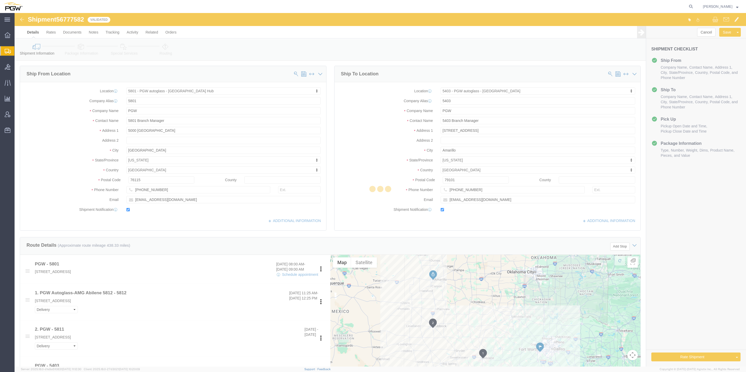
select select "62891"
select select "28259"
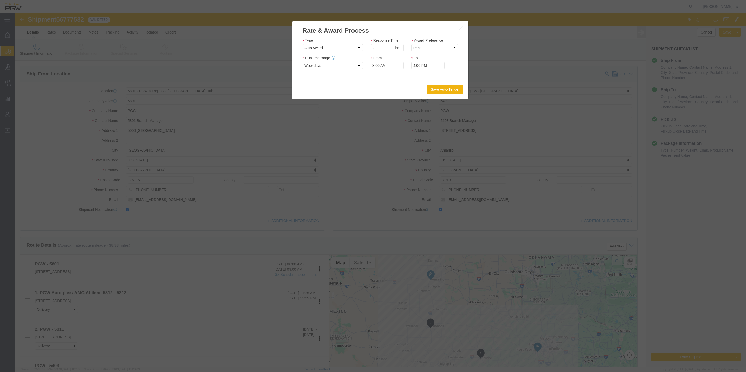
type input "2"
click input "2"
click select "Price Carrier Rank"
select select "LANE_RANK"
click select "Price Carrier Rank"
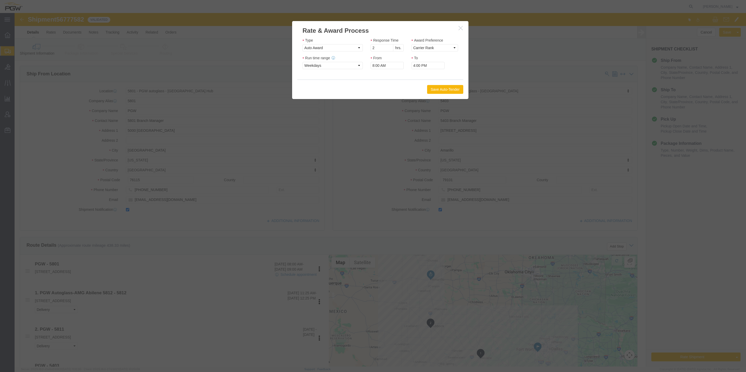
click button "Save Auto-Tender"
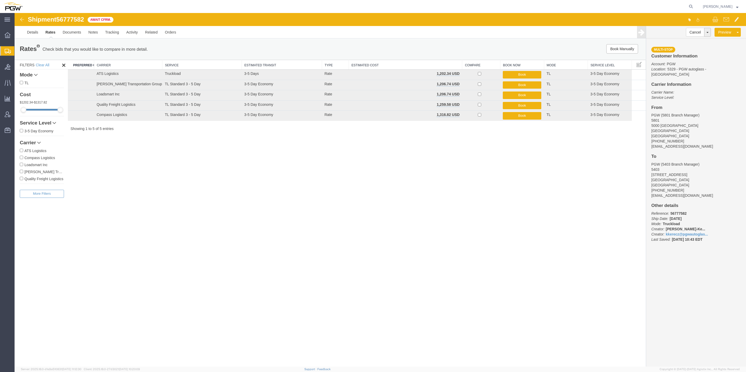
click at [69, 20] on span "56777582" at bounding box center [70, 19] width 28 height 7
copy span "56777582"
click at [0, 0] on span "Create from Template" at bounding box center [0, 0] width 0 height 0
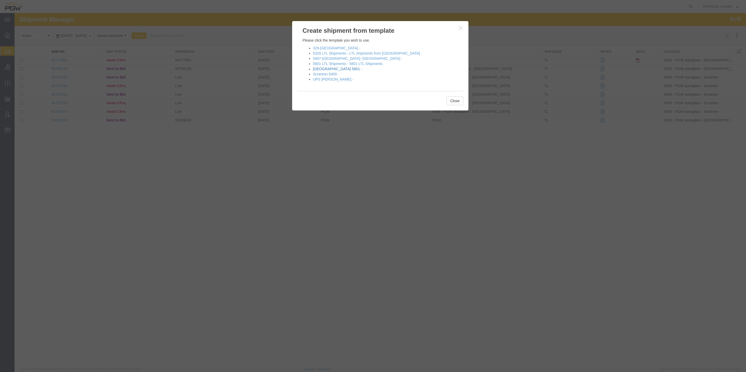
click at [332, 69] on link "[GEOGRAPHIC_DATA] 5801 -" at bounding box center [337, 69] width 49 height 4
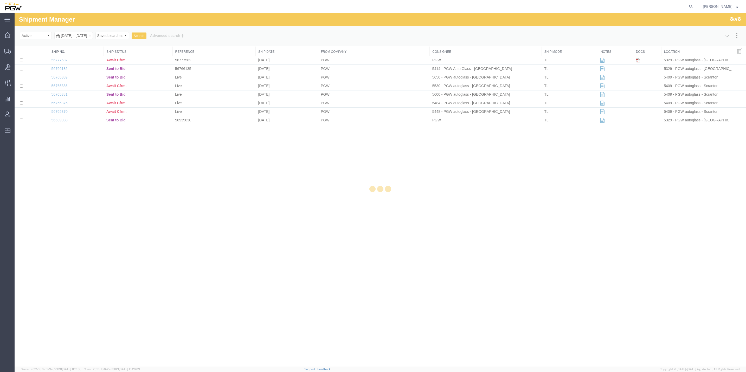
select select "62891"
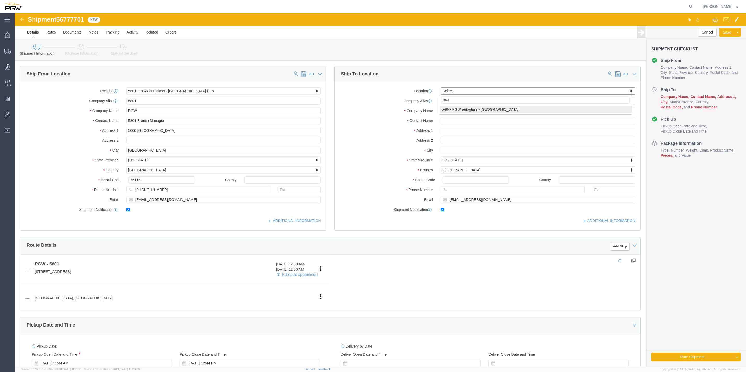
type input "464"
select select "28771"
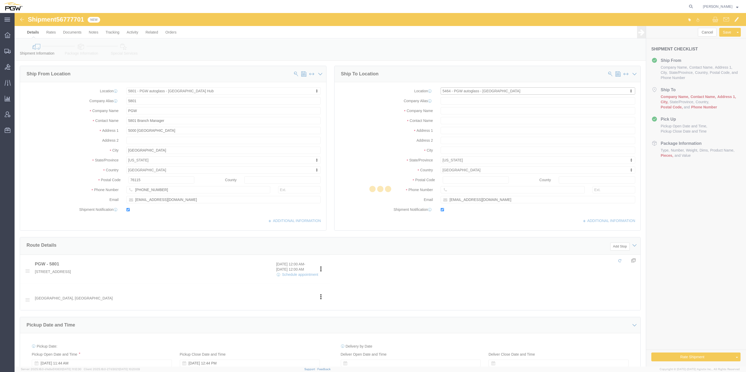
type input "5464"
type input "PGW"
type input "5464 Branch Manager"
type input "[STREET_ADDRESS]"
type input "Suite 300"
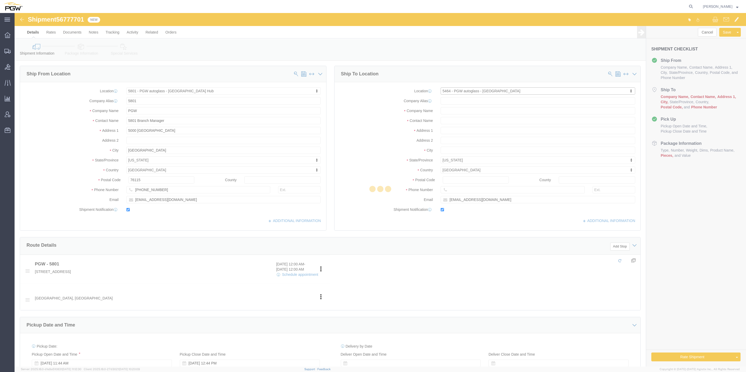
type input "Wichita"
type input "67226"
type input "[PHONE_NUMBER]"
type input "[EMAIL_ADDRESS][DOMAIN_NAME]"
select select "KS"
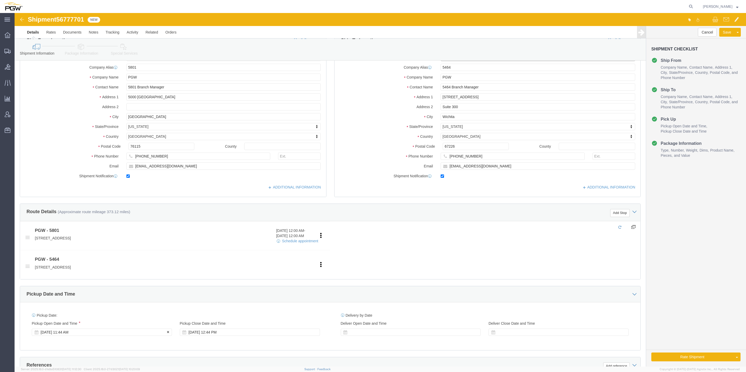
scroll to position [78, 0]
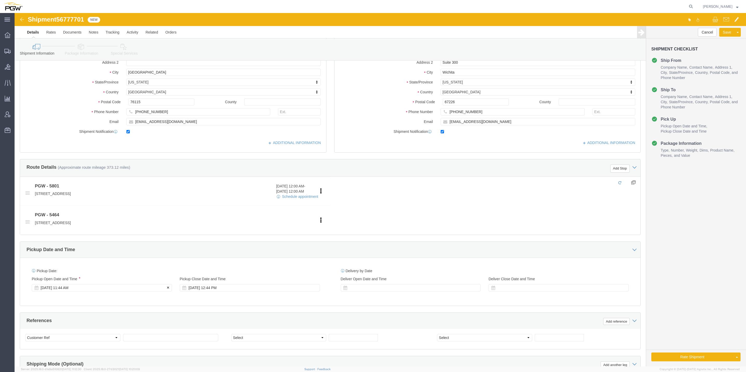
click div "[DATE] 11:44 AM"
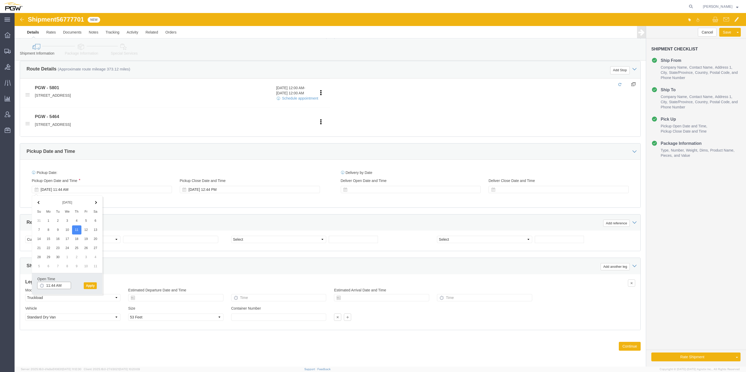
click input "11:44 AM"
click input "9:44 AM"
click input "9:40AM"
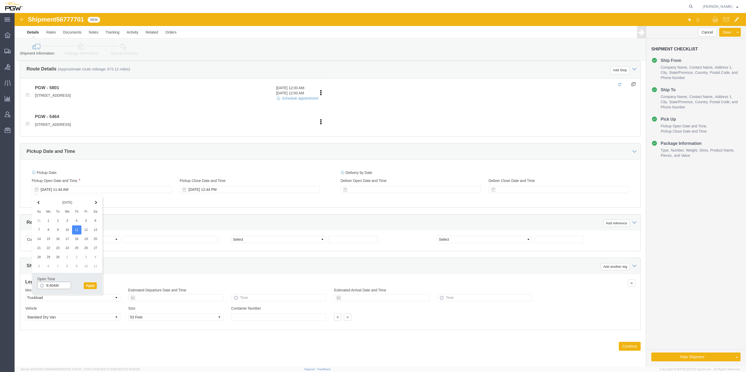
click input "9:40AM"
click input "9:40M"
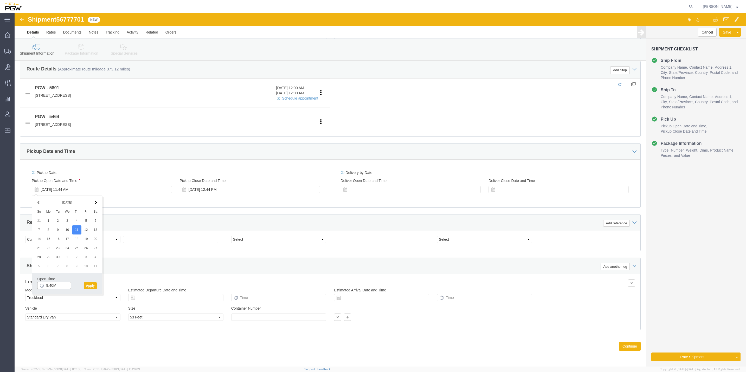
click input "9:40M"
type input "9:00 AM"
click button "Apply"
click select "Select Account Type Activity ID Airline Appointment Number ASN Batch Request # …"
select select "BOL"
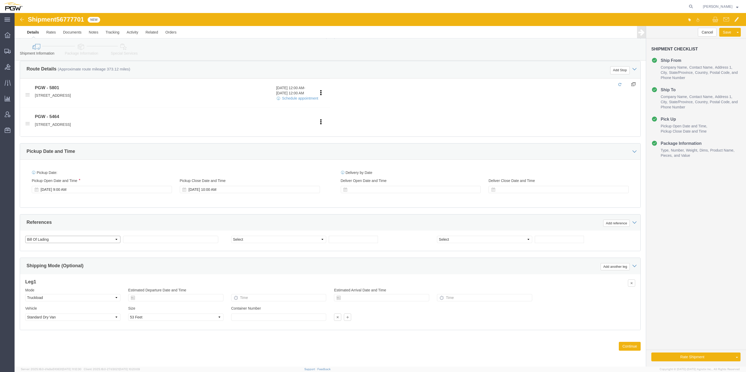
click select "Select Account Type Activity ID Airline Appointment Number ASN Batch Request # …"
click span "56777701"
drag, startPoint x: 56, startPoint y: 5, endPoint x: 53, endPoint y: 6, distance: 2.9
click span "56777701"
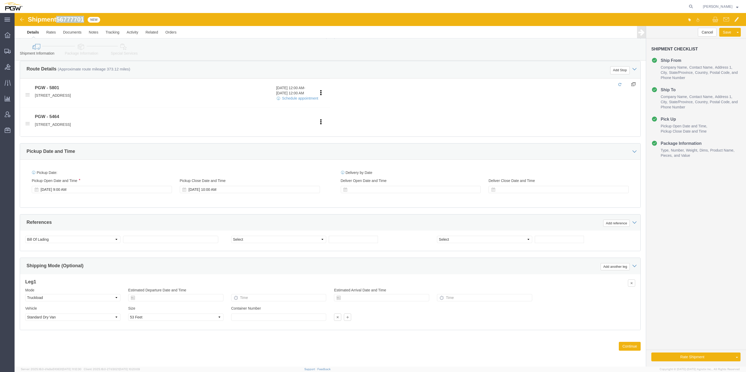
click span "56777701"
click input "text"
paste input "56777701"
type input "56777701"
click select "Select Account Type Activity ID Airline Appointment Number ASN Batch Request # …"
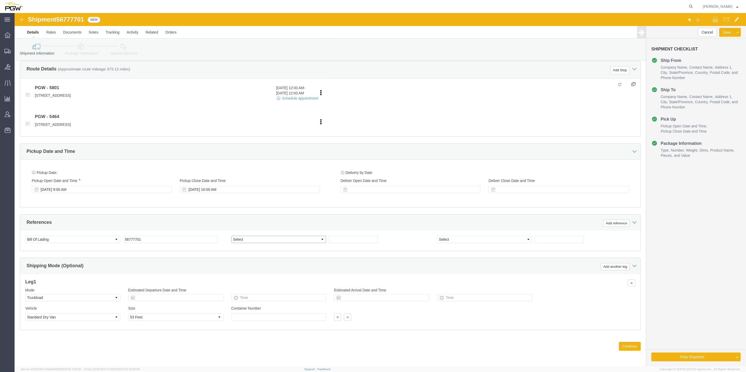
select select "ORDERNUM"
click select "Select Account Type Activity ID Airline Appointment Number ASN Batch Request # …"
click input "text"
paste input "668237"
type input "668237"
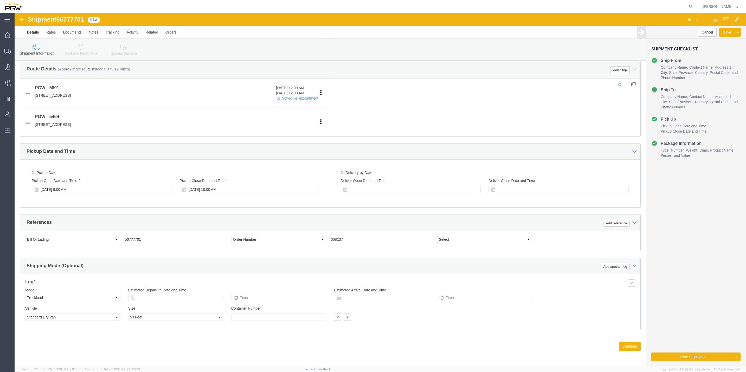
click select "Select Account Type Activity ID Airline Appointment Number ASN Batch Request # …"
select select "ORDERNUM"
click select "Select Account Type Activity ID Airline Appointment Number ASN Batch Request # …"
click input "text"
paste input "668241"
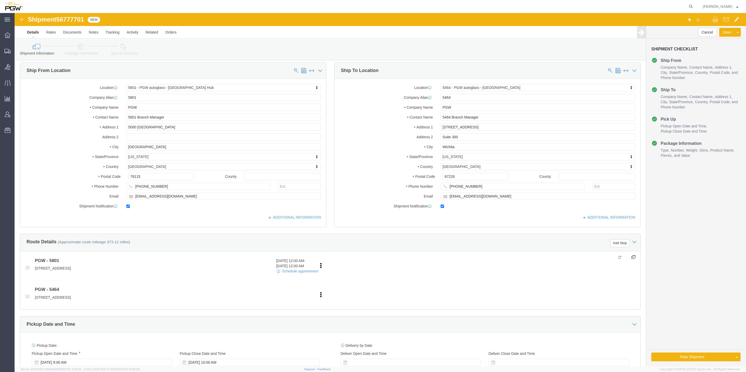
scroll to position [0, 0]
type input "668241"
click button "Add Stop"
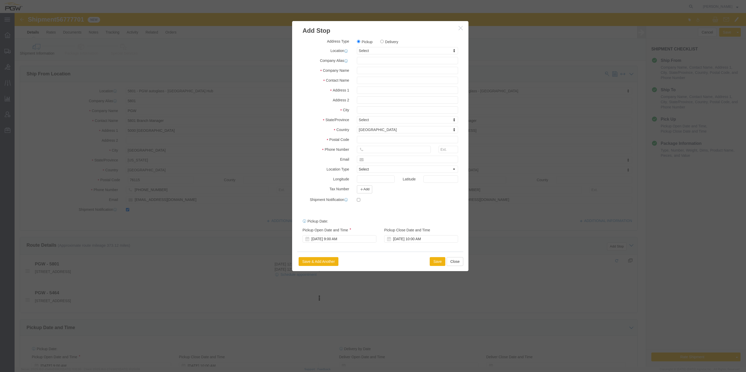
click label "Delivery"
click input "Delivery"
radio input "true"
select select
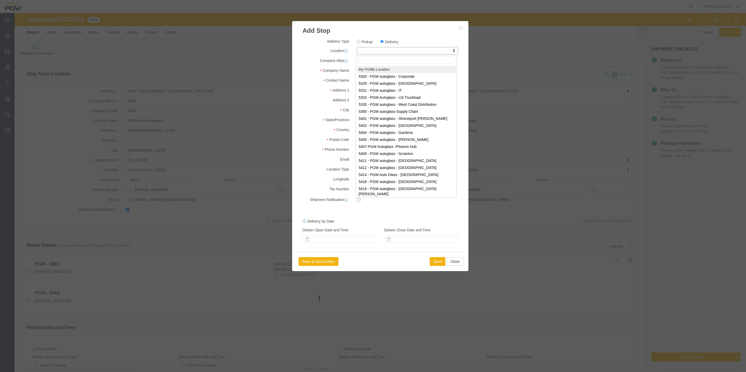
drag, startPoint x: 359, startPoint y: 38, endPoint x: 348, endPoint y: 43, distance: 12.1
click div
paste input "459"
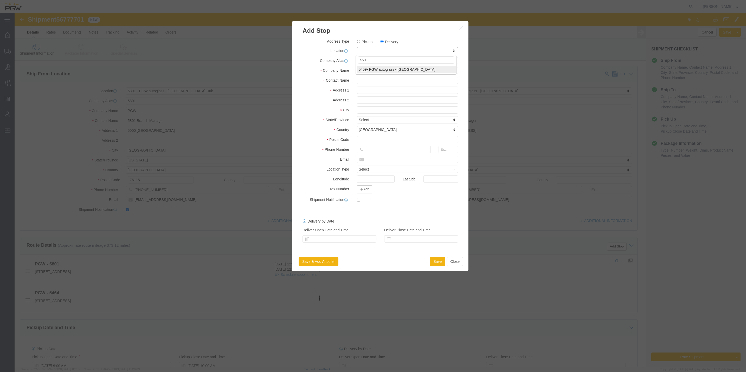
type input "459"
select select "28301"
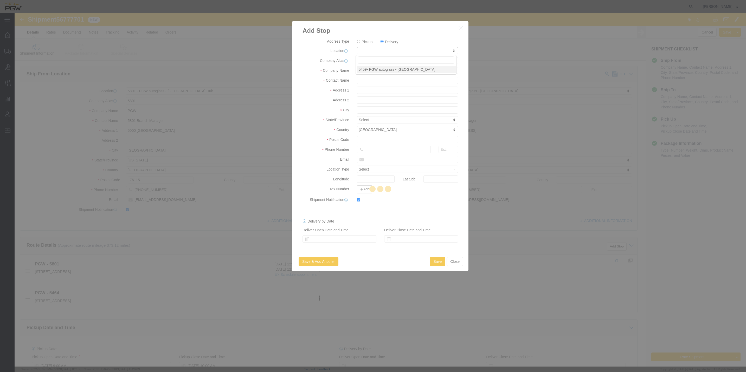
type input "5459"
type input "PGW"
type input "5459 Branch Manager"
type input "[STREET_ADDRESS]"
type input "Tulsa"
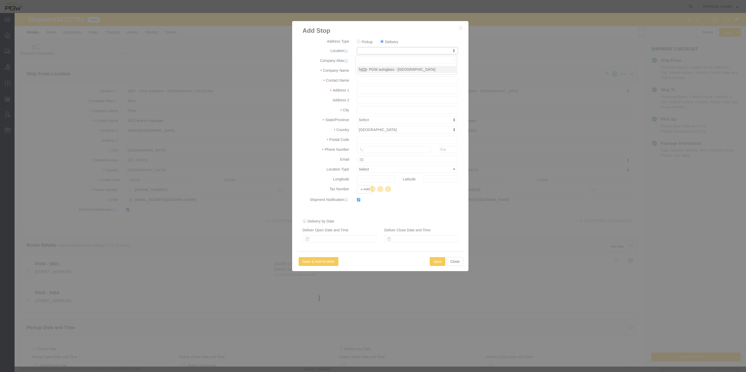
type input "74116"
type input "[PHONE_NUMBER]"
type input "[EMAIL_ADDRESS][DOMAIN_NAME]"
checkbox input "true"
select select "OK"
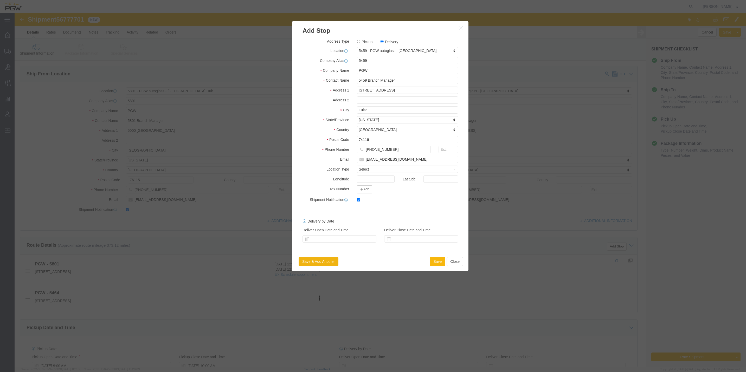
click button "Save"
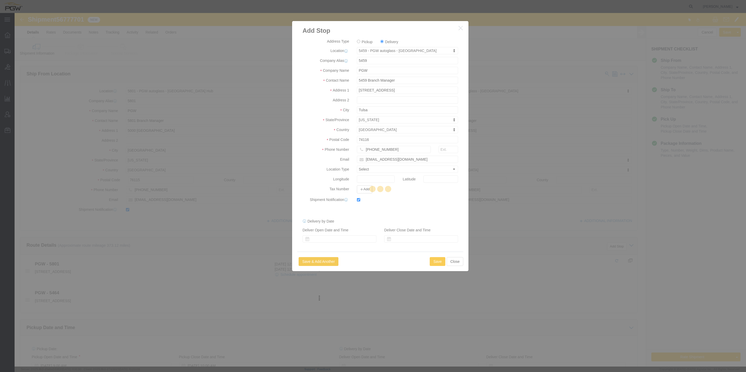
select select "D"
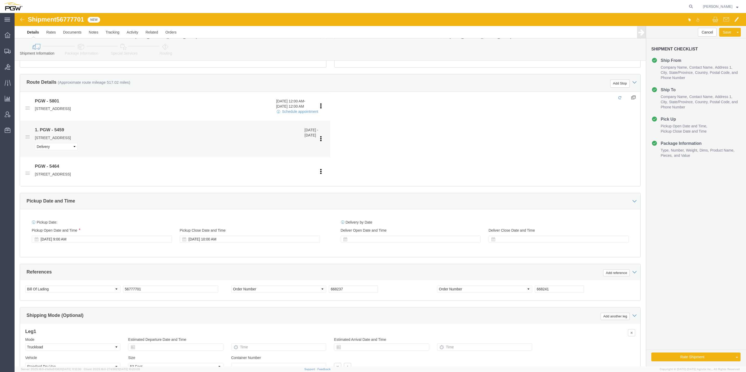
scroll to position [59, 0]
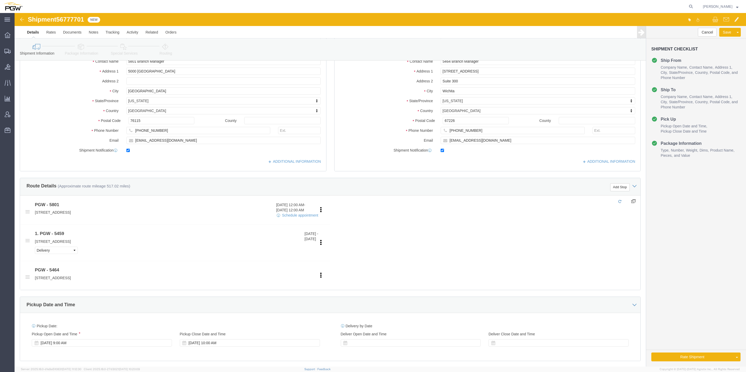
click link "Package Information"
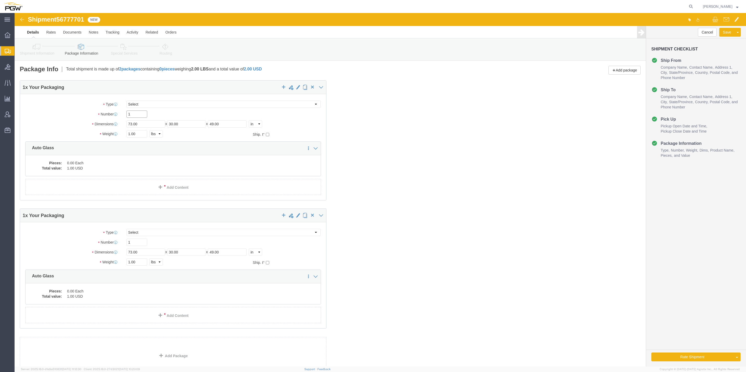
click input "1"
type input "19"
drag, startPoint x: 121, startPoint y: 235, endPoint x: 118, endPoint y: 233, distance: 3.6
click div "19 x Your Packaging Package Type Select Bale(s) Basket(s) Bolt(s) Bottle(s) Buc…"
drag, startPoint x: 115, startPoint y: 228, endPoint x: 120, endPoint y: 228, distance: 5.2
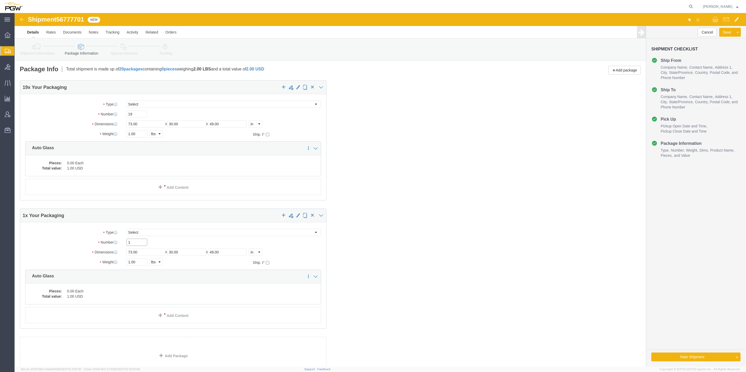
click input "1"
click select "Select Bale(s) Basket(s) Bolt(s) Bottle(s) Buckets Bulk Bundle(s) Can(s) Cardbo…"
click input "1"
click div "19 x Your Packaging Package Type Select Bale(s) Basket(s) Bolt(s) Bottle(s) Buc…"
drag, startPoint x: 128, startPoint y: 231, endPoint x: 113, endPoint y: 230, distance: 15.1
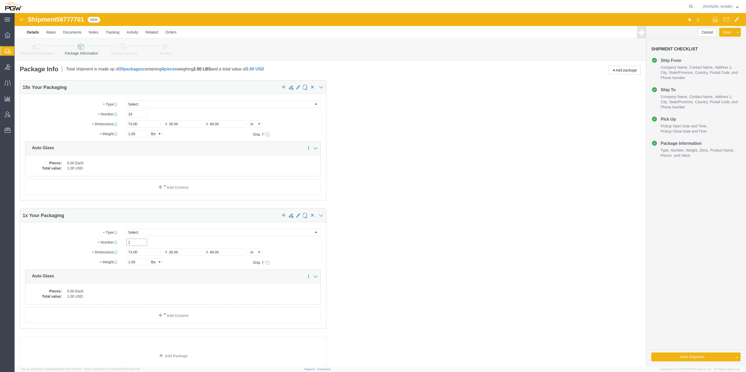
click input "1"
type input "22"
drag, startPoint x: 454, startPoint y: 185, endPoint x: 244, endPoint y: 213, distance: 211.9
click div "19 x Your Packaging Package Type Select Bale(s) Basket(s) Bolt(s) Bottle(s) Buc…"
click input "1.00"
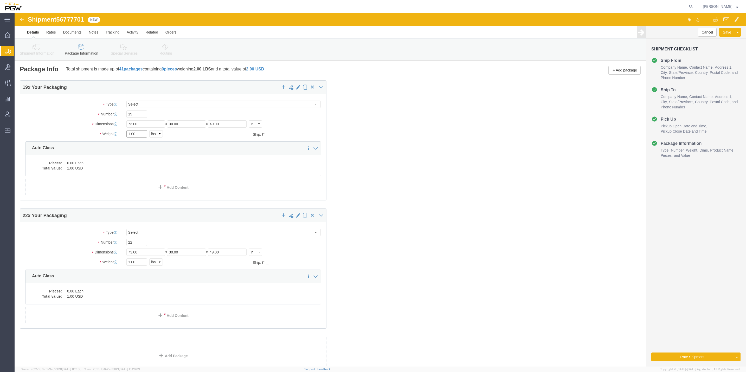
click input "1.00"
paste input "9164"
type input "19164.00"
click input "1.00"
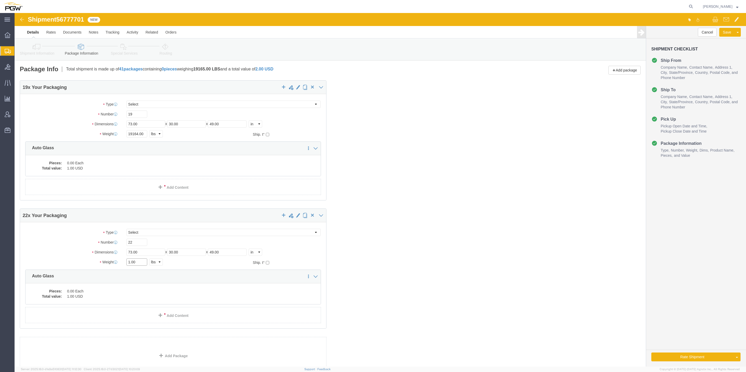
paste input "8474"
type input "18474.00"
click dd "0.00 Each"
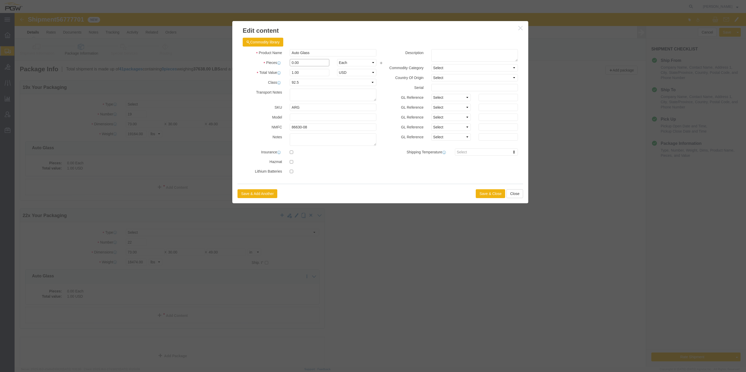
drag, startPoint x: 278, startPoint y: 49, endPoint x: 273, endPoint y: 47, distance: 5.9
click input "0.00"
type input "19.00"
type input "19"
click button "Save & Close"
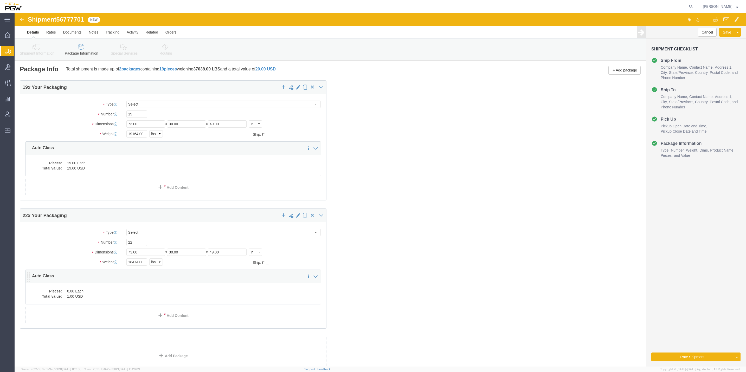
click dd "1.00 USD"
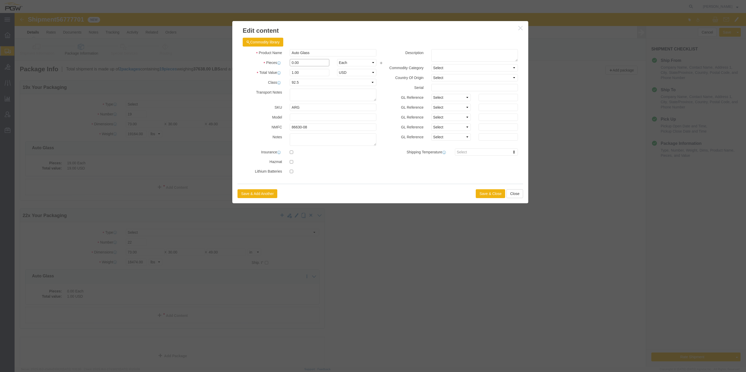
drag, startPoint x: 277, startPoint y: 48, endPoint x: 271, endPoint y: 47, distance: 6.8
click input "0.00"
type input "22.00"
type input "22"
click button "Save & Close"
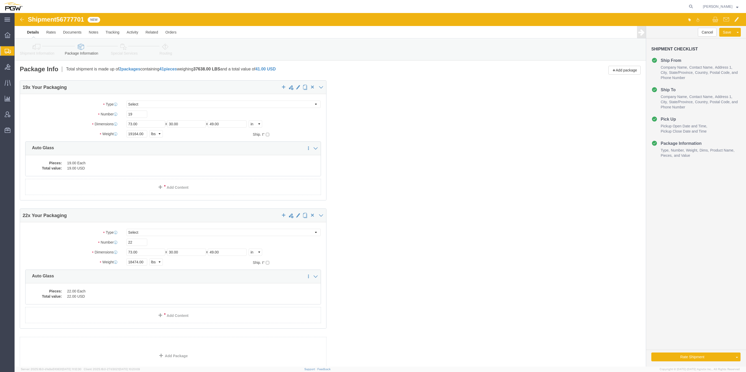
scroll to position [39, 0]
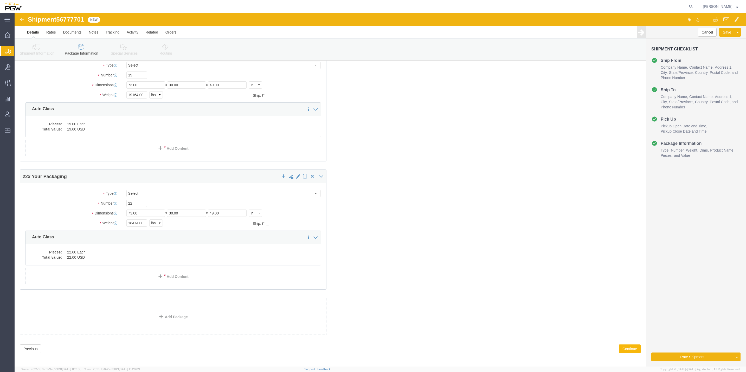
click button "Continue"
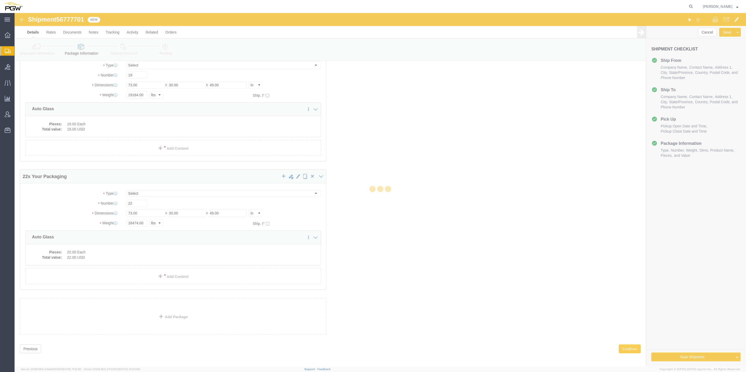
select select
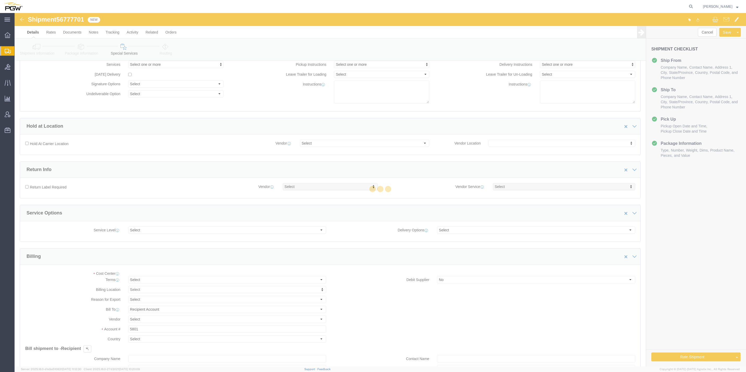
select select "COSTCENTER"
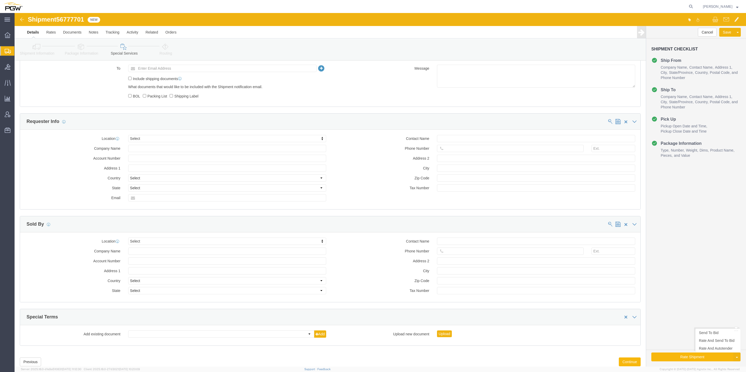
scroll to position [429, 0]
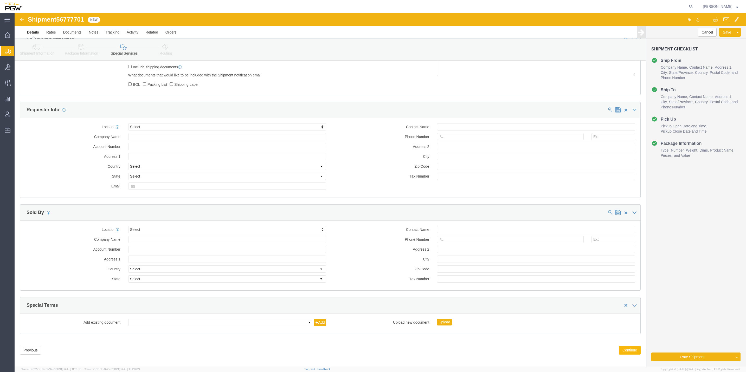
click button "Continue"
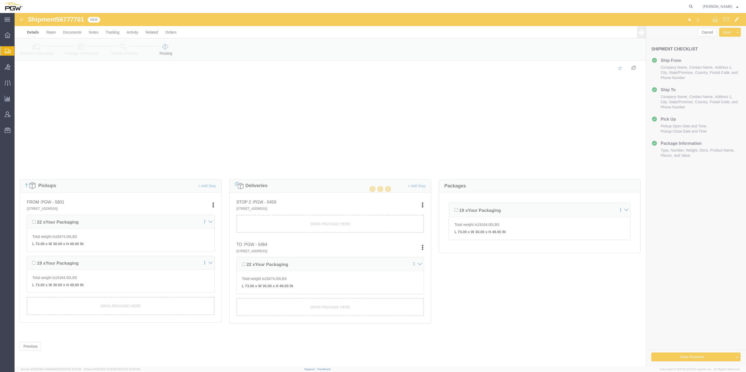
scroll to position [7, 0]
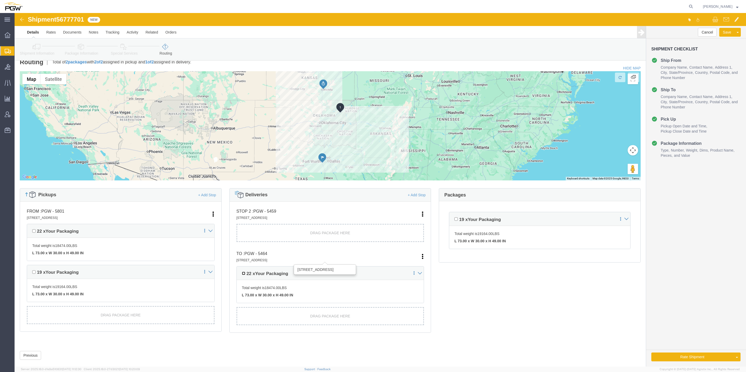
drag, startPoint x: 228, startPoint y: 261, endPoint x: 235, endPoint y: 240, distance: 22.6
click li "To : PGW - 5464 [STREET_ADDRESS][GEOGRAPHIC_DATA][STREET_ADDRESS] Edit Move to …"
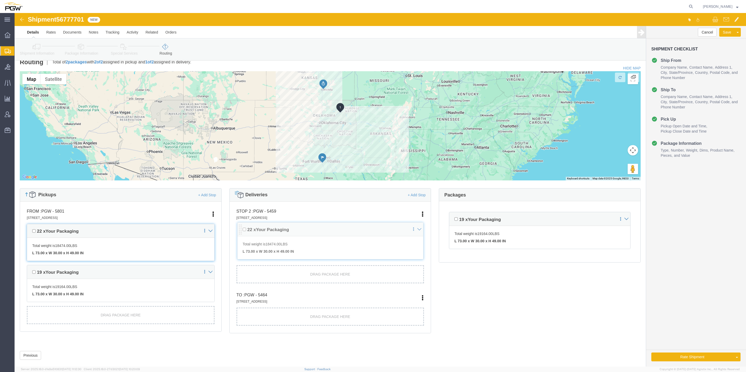
drag, startPoint x: 224, startPoint y: 262, endPoint x: 265, endPoint y: 211, distance: 64.8
click div "Pickups + Add Stop From : PGW - 5801 [STREET_ADDRESS] Edit Move to top Move to …"
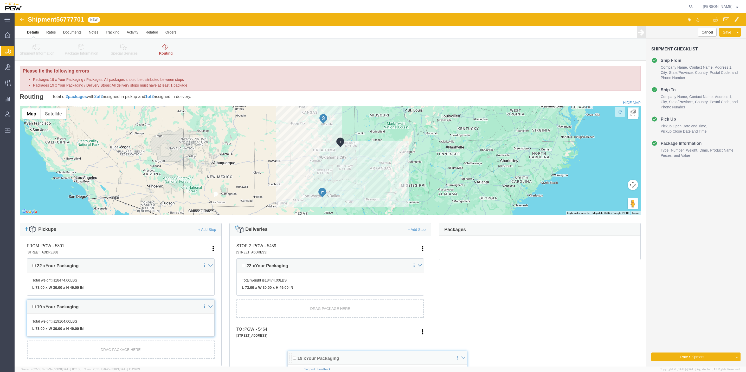
scroll to position [0, 0]
drag, startPoint x: 437, startPoint y: 241, endPoint x: 216, endPoint y: 337, distance: 240.5
click div "Pickups + Add Stop From : PGW - 5801 [STREET_ADDRESS] Edit Move to top Move to …"
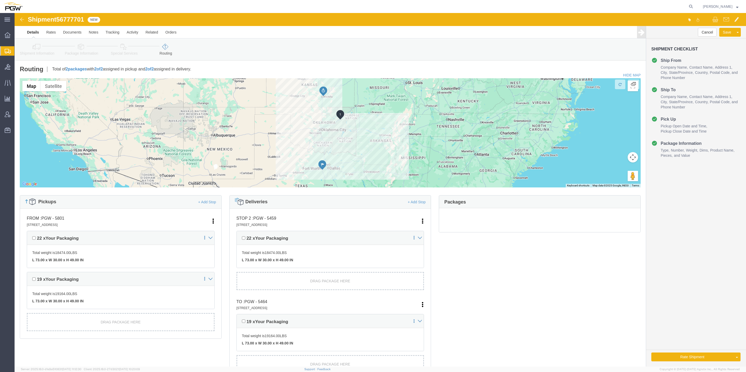
click icon
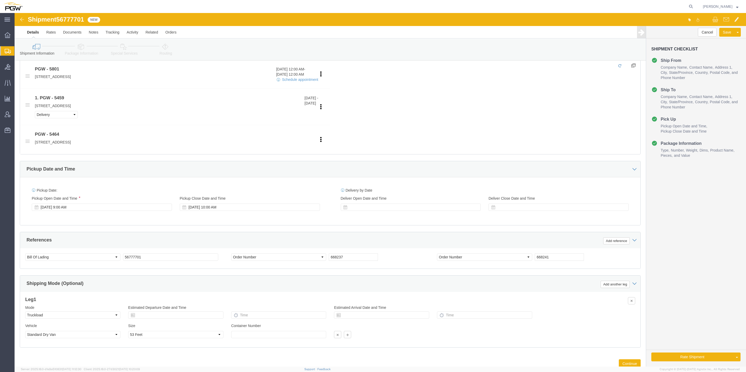
scroll to position [215, 0]
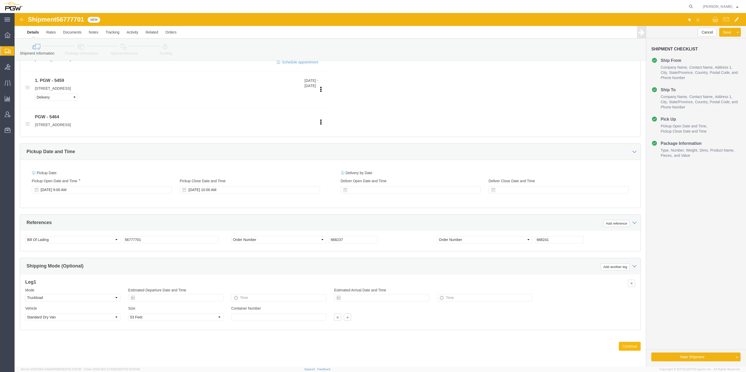
click button "Continue"
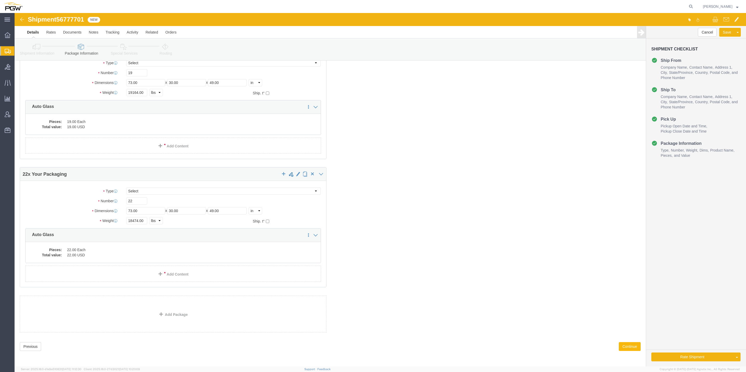
scroll to position [42, 0]
click button "Continue"
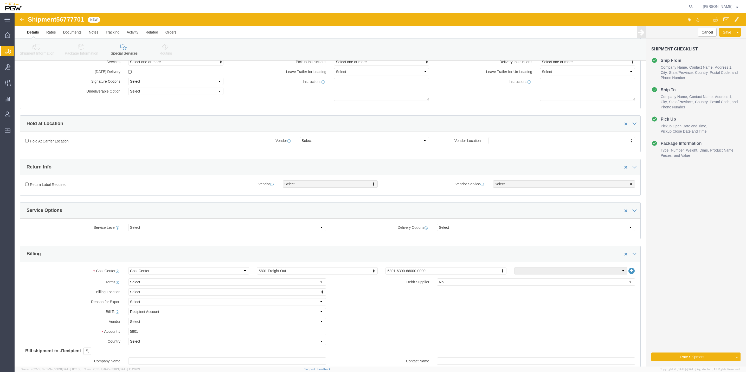
click div "Billing Location Select Select My Profile Location 5303 - PGW autoglass - Corpo…"
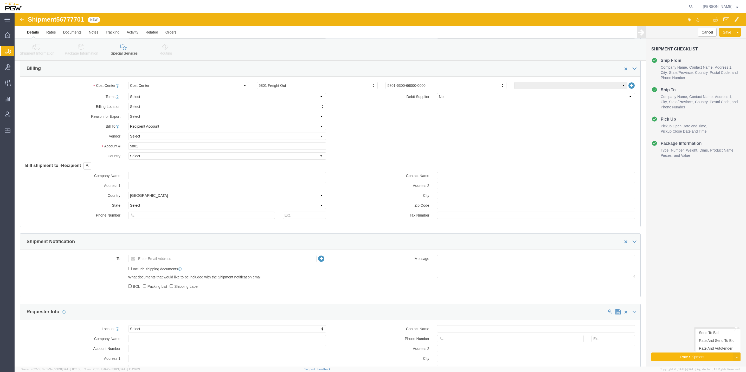
scroll to position [234, 0]
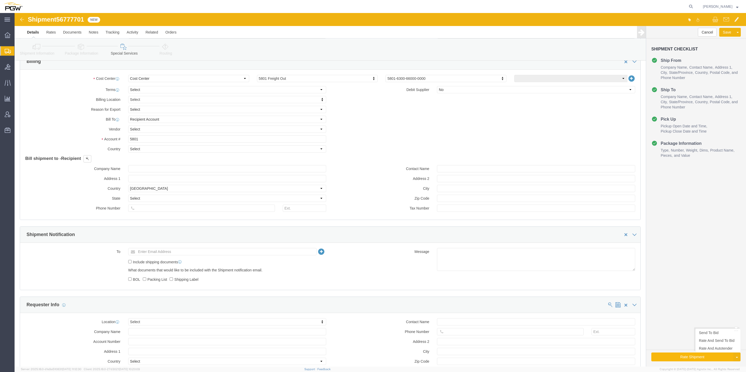
click button "Rate Shipment"
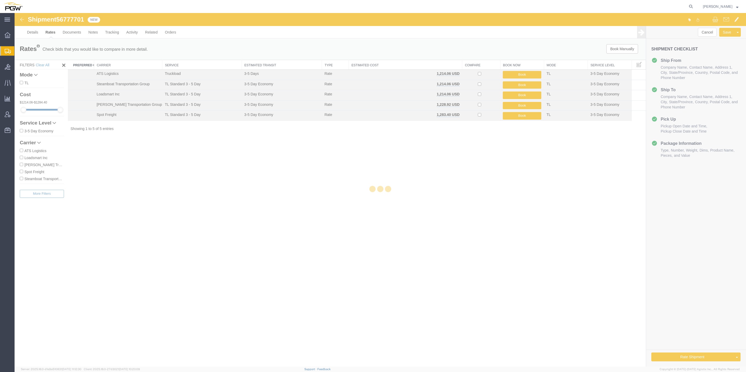
scroll to position [0, 0]
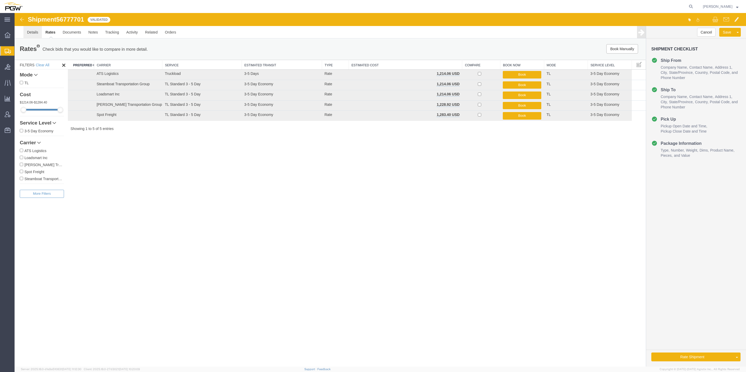
click at [31, 31] on link "Details" at bounding box center [32, 32] width 18 height 12
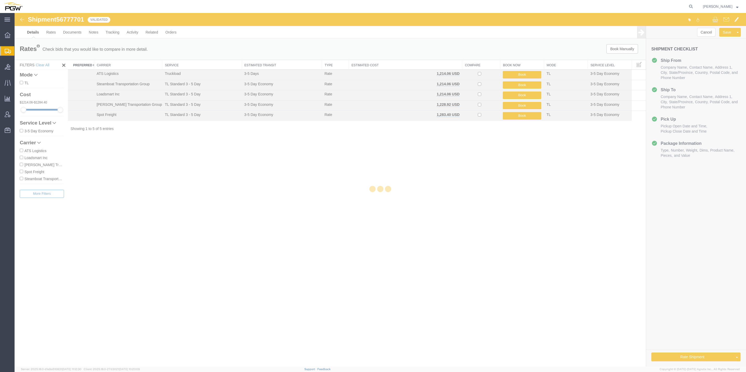
select select "62891"
select select "28771"
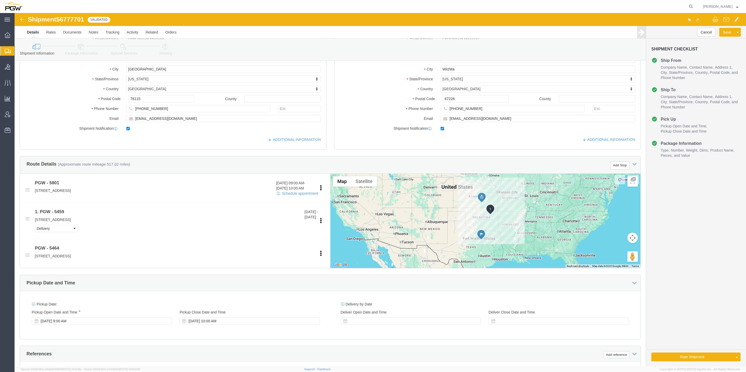
scroll to position [117, 0]
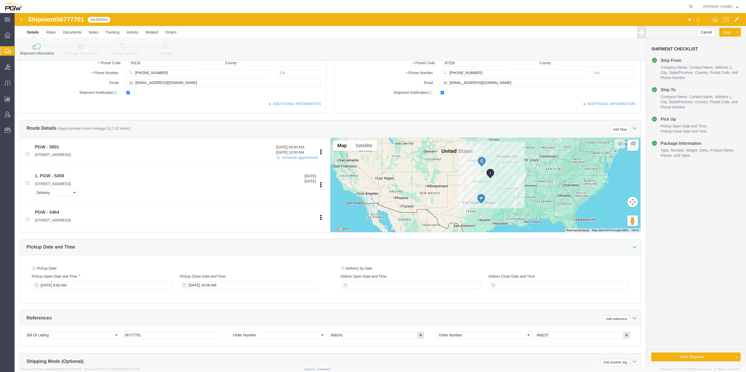
click link "Routing"
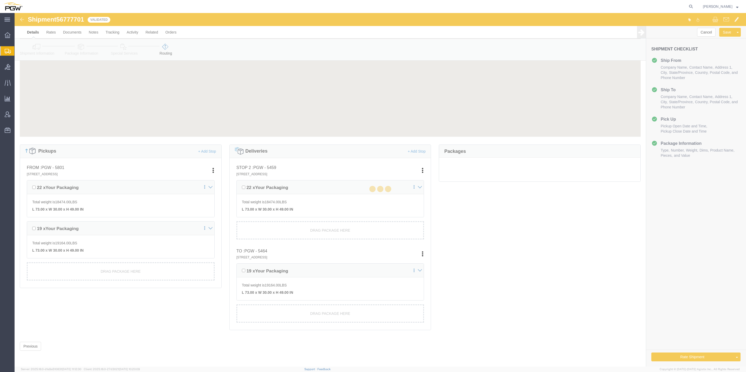
scroll to position [53, 0]
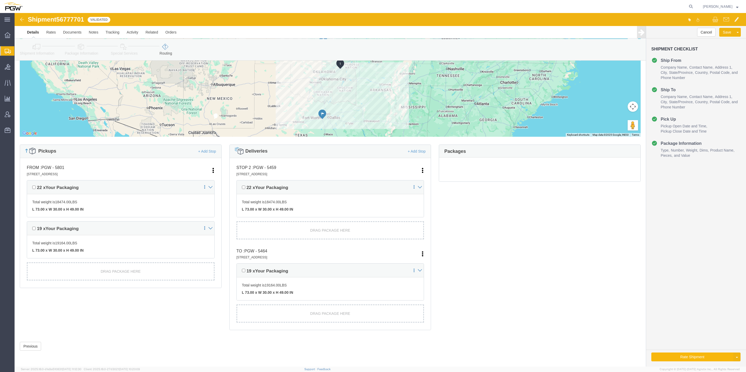
click button "Rate Shipment"
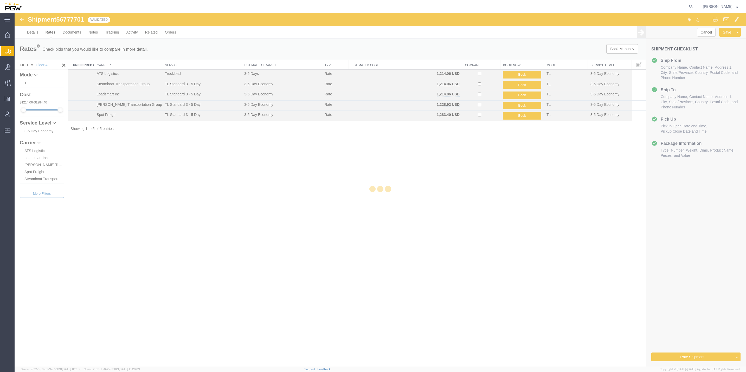
scroll to position [0, 0]
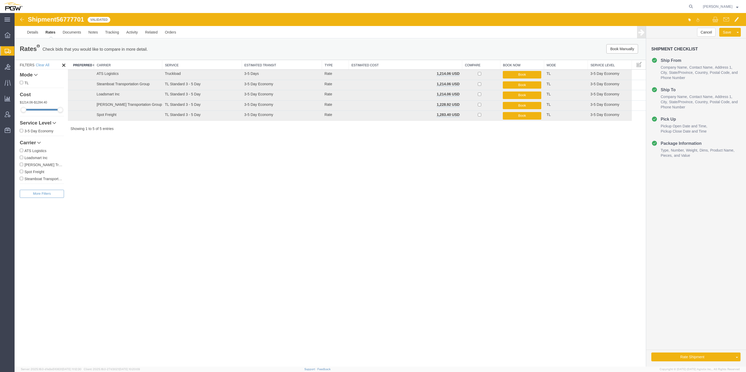
click at [15, 13] on link "Rate And Autotender" at bounding box center [15, 13] width 0 height 0
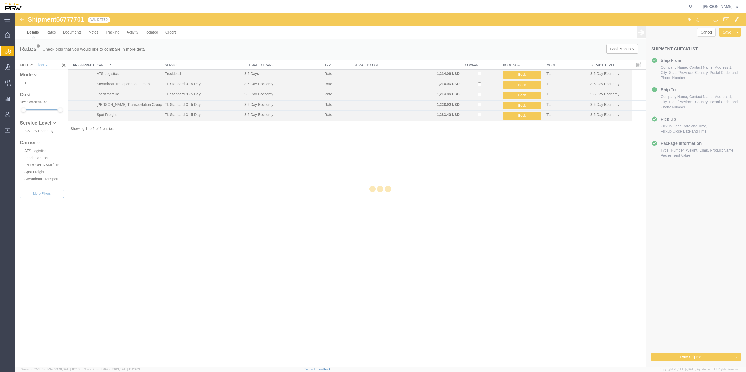
select select "62891"
select select "28771"
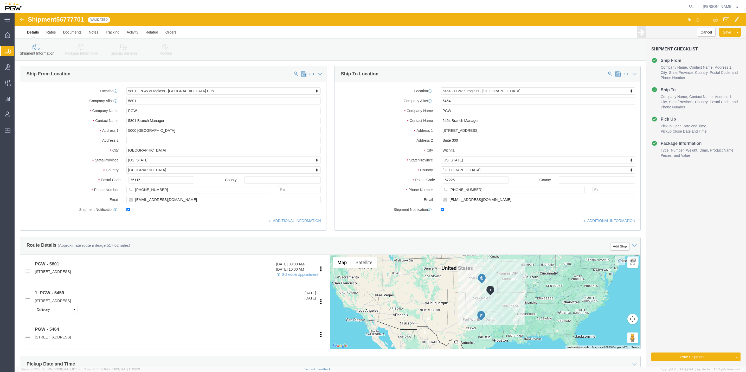
select select "62891"
select select "28771"
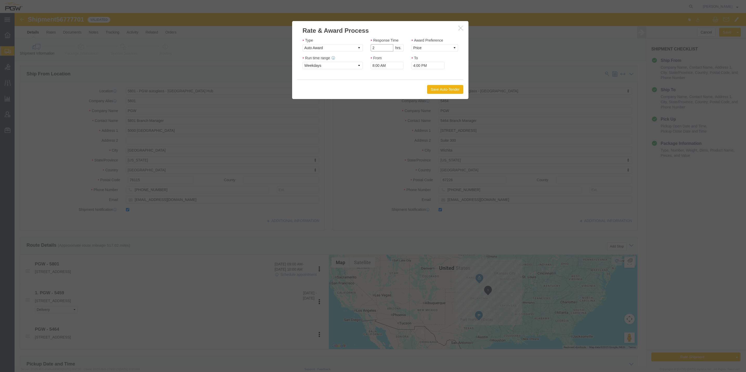
type input "2"
click input "2"
click select "Price Carrier Rank"
select select "LANE_RANK"
click select "Price Carrier Rank"
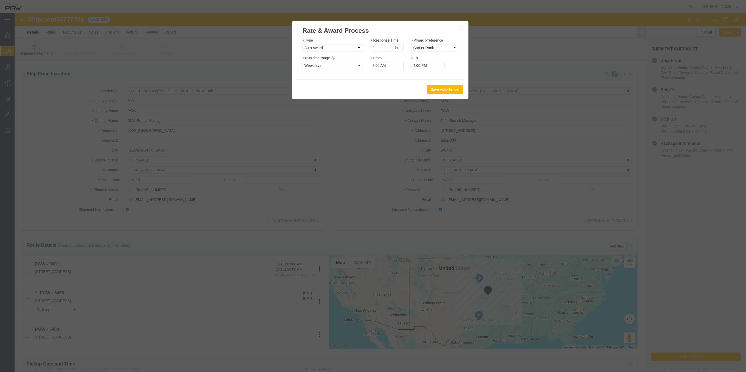
click button "Save Auto-Tender"
